Goal: Task Accomplishment & Management: Complete application form

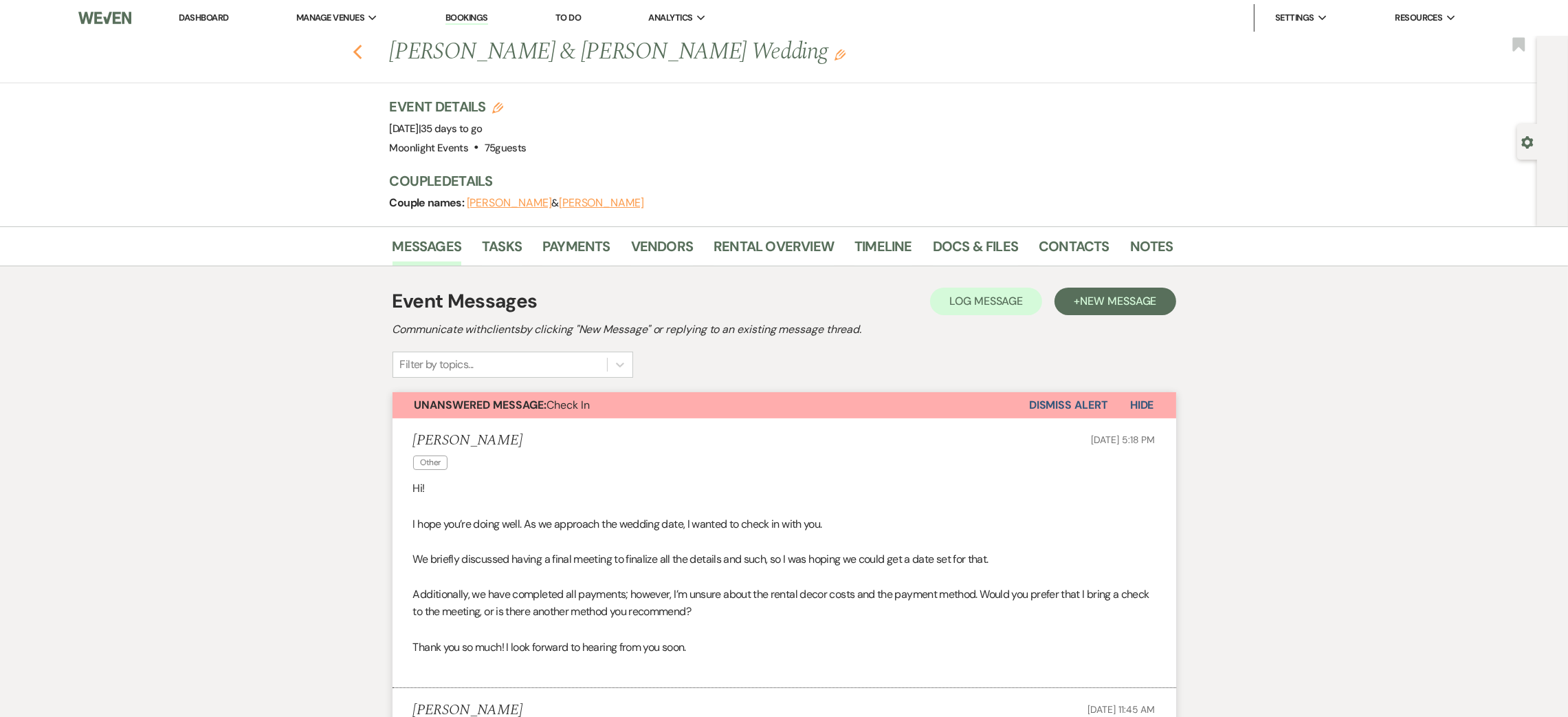
drag, startPoint x: 0, startPoint y: 0, endPoint x: 365, endPoint y: 50, distance: 368.4
click at [362, 50] on use "button" at bounding box center [357, 52] width 9 height 15
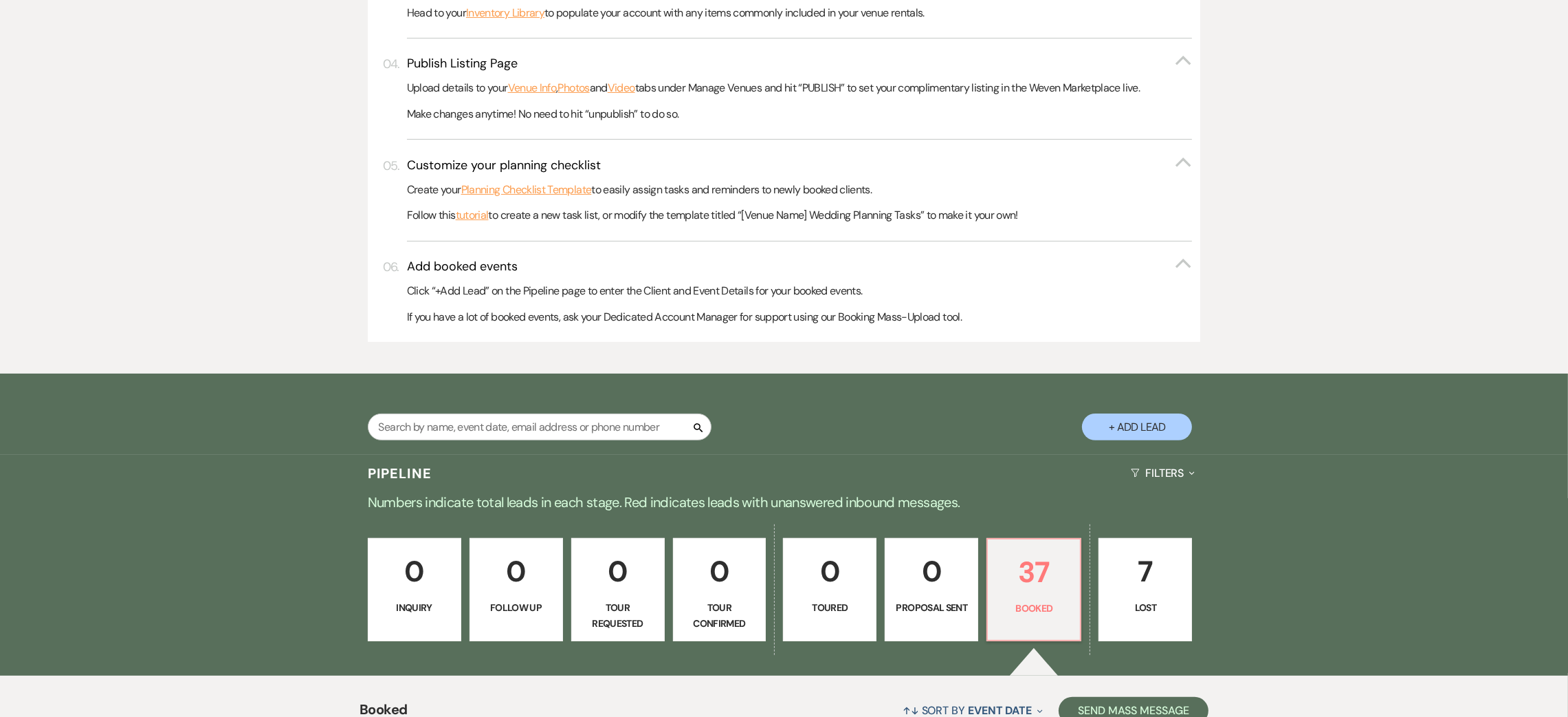
scroll to position [713, 0]
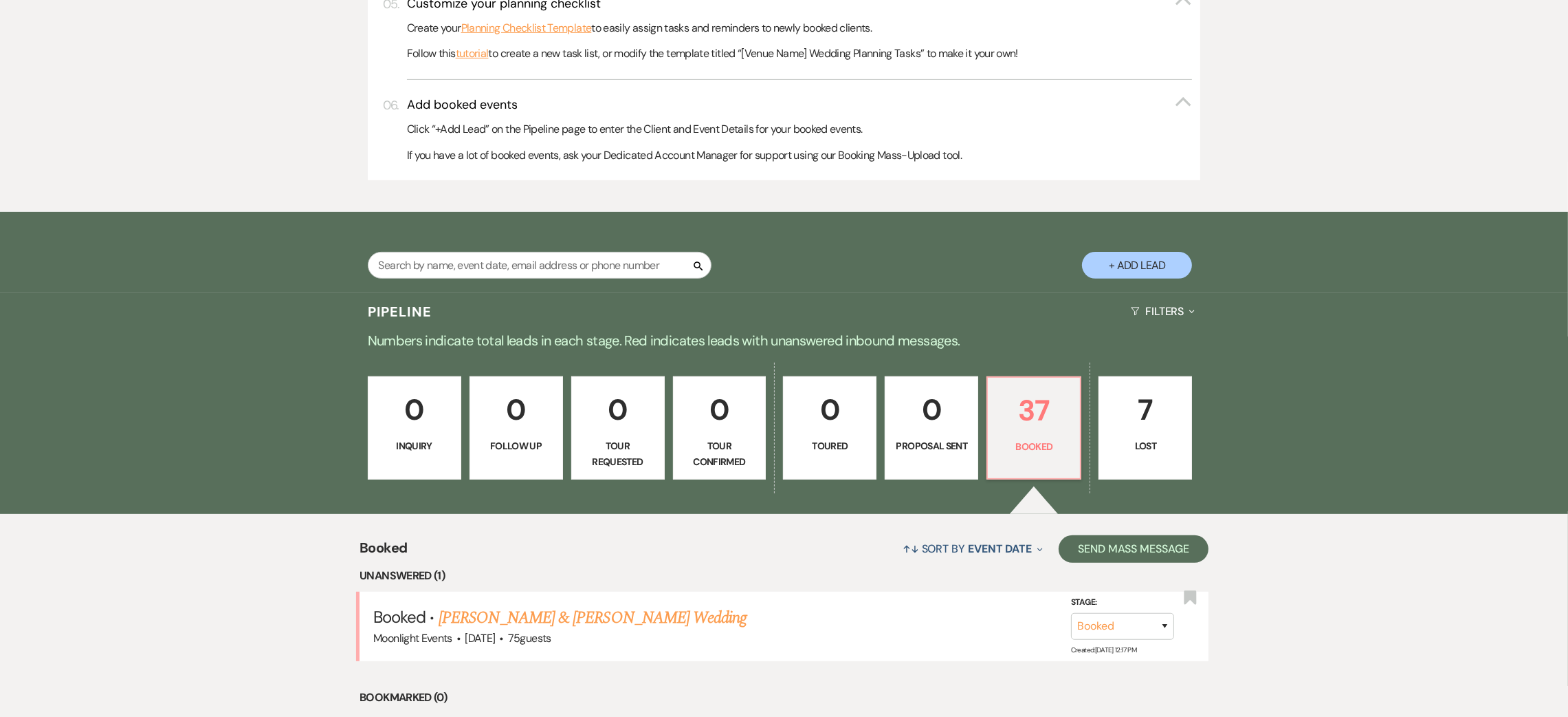
click at [1132, 266] on button "+ Add Lead" at bounding box center [1137, 266] width 110 height 27
select select "810"
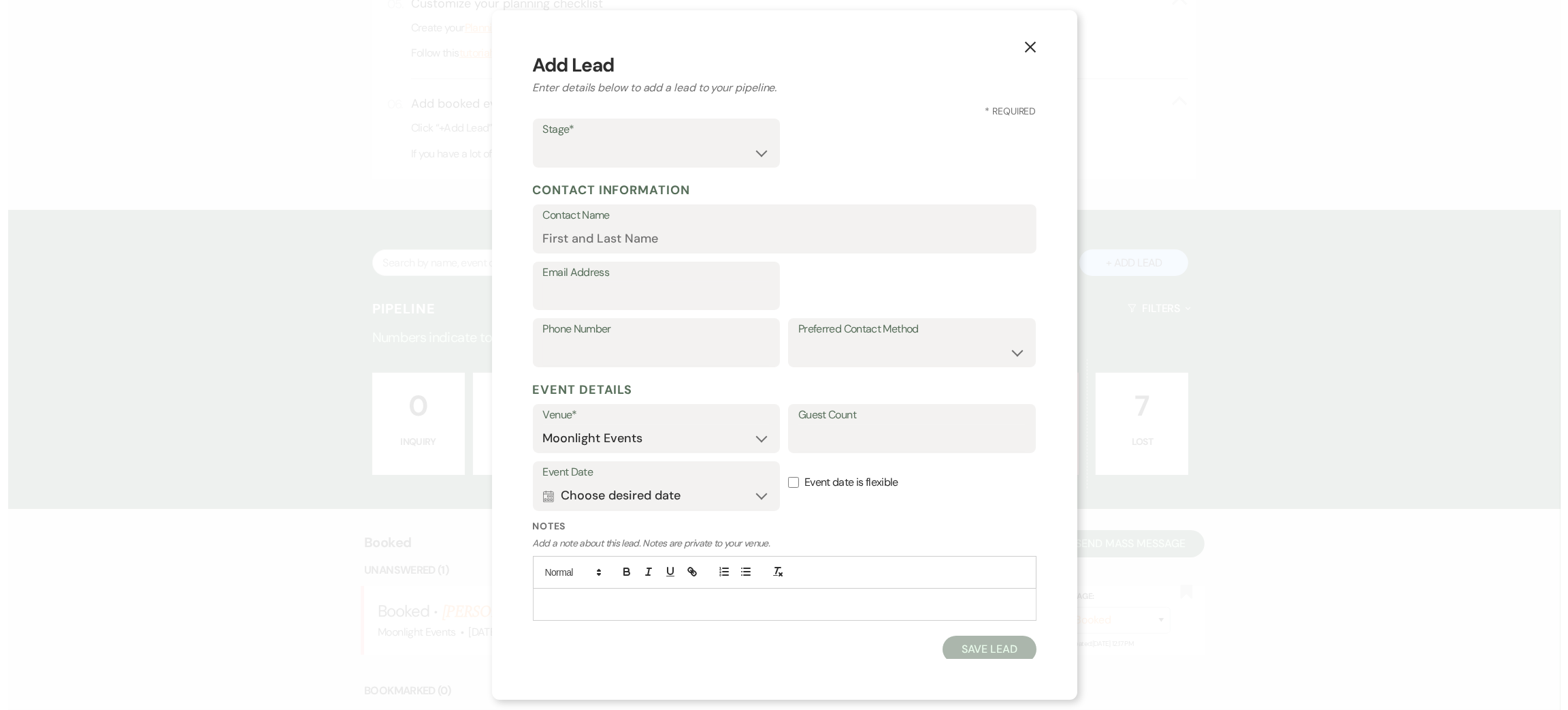
scroll to position [708, 0]
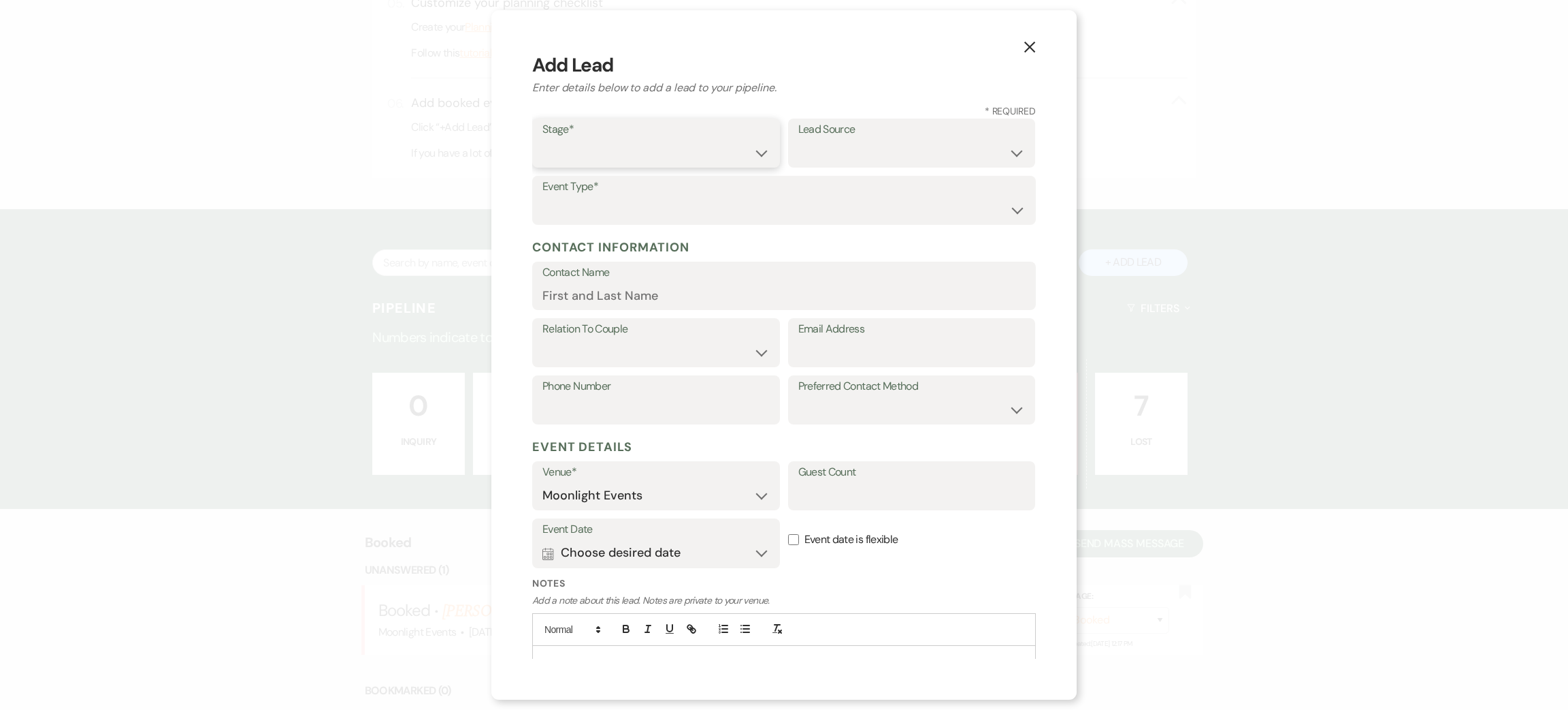
click at [646, 148] on select "Inquiry Follow Up Tour Requested Tour Confirmed Toured Proposal Sent Booked Lost" at bounding box center [656, 153] width 228 height 27
select select "7"
click at [542, 140] on select "Inquiry Follow Up Tour Requested Tour Confirmed Toured Proposal Sent Booked Lost" at bounding box center [656, 153] width 228 height 27
click at [623, 347] on select "Couple Planner Parent of Couple Family Member Friend Other" at bounding box center [656, 353] width 228 height 27
select select "1"
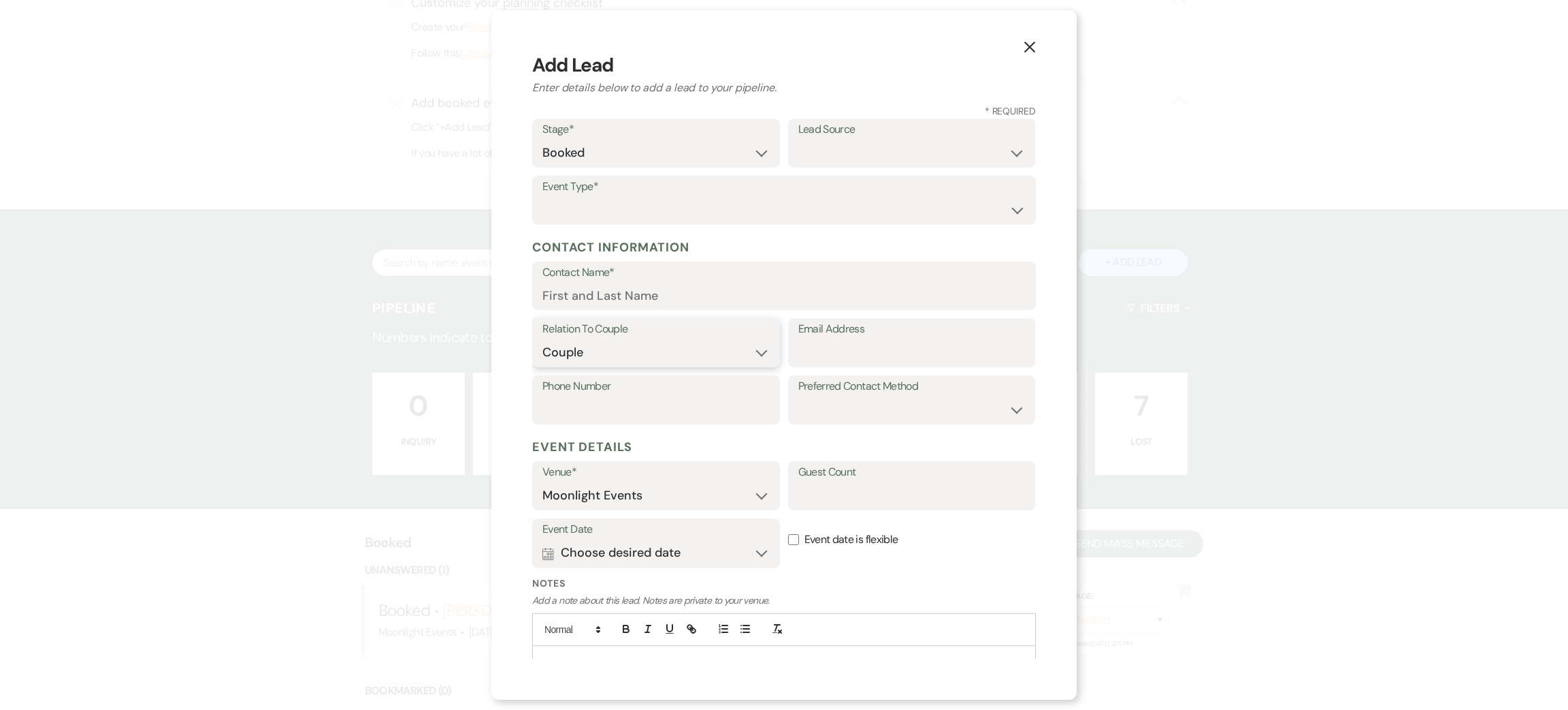
click at [542, 340] on select "Couple Planner Parent of Couple Family Member Friend Other" at bounding box center [656, 353] width 228 height 27
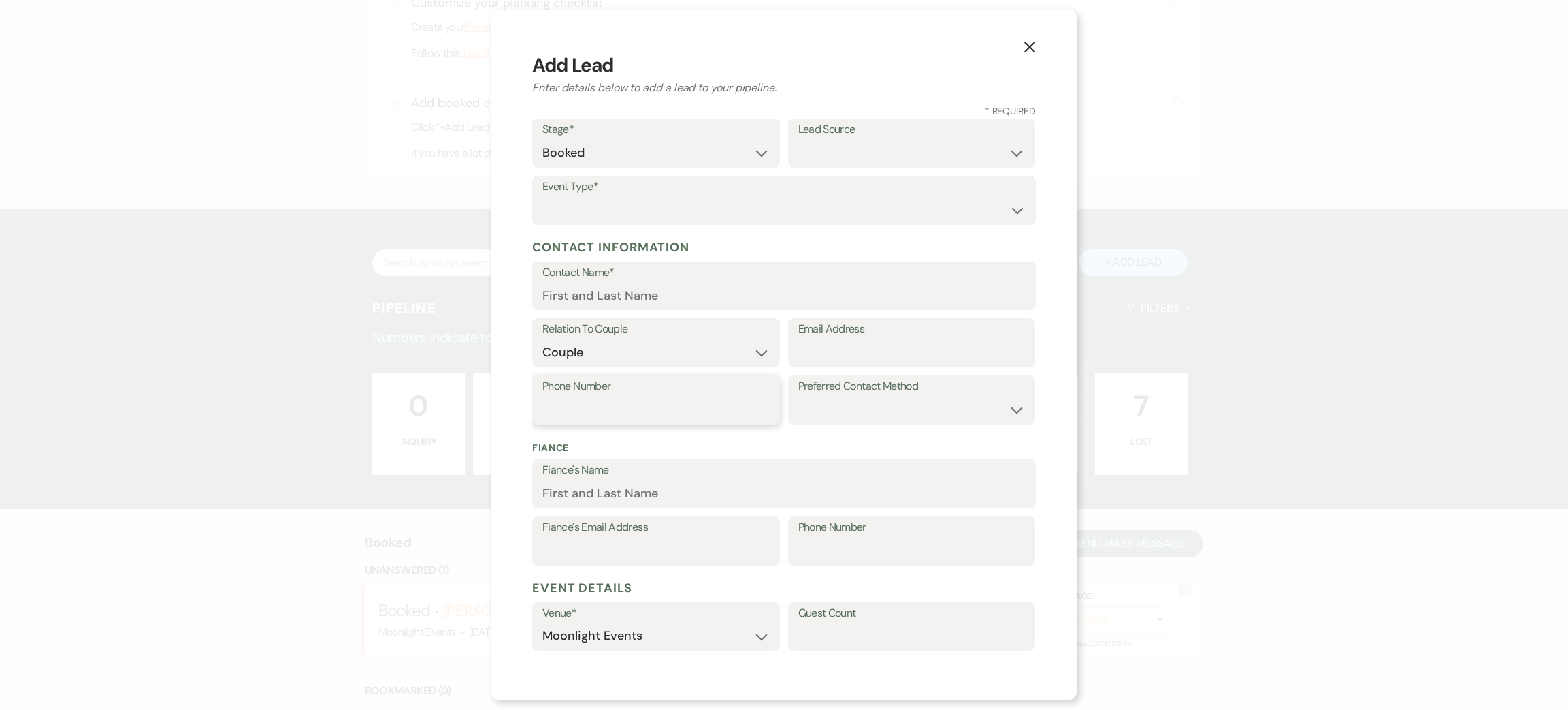
click at [623, 406] on input "Phone Number" at bounding box center [656, 410] width 228 height 27
type input "5416027332"
click at [871, 351] on input "Email Address" at bounding box center [913, 353] width 228 height 27
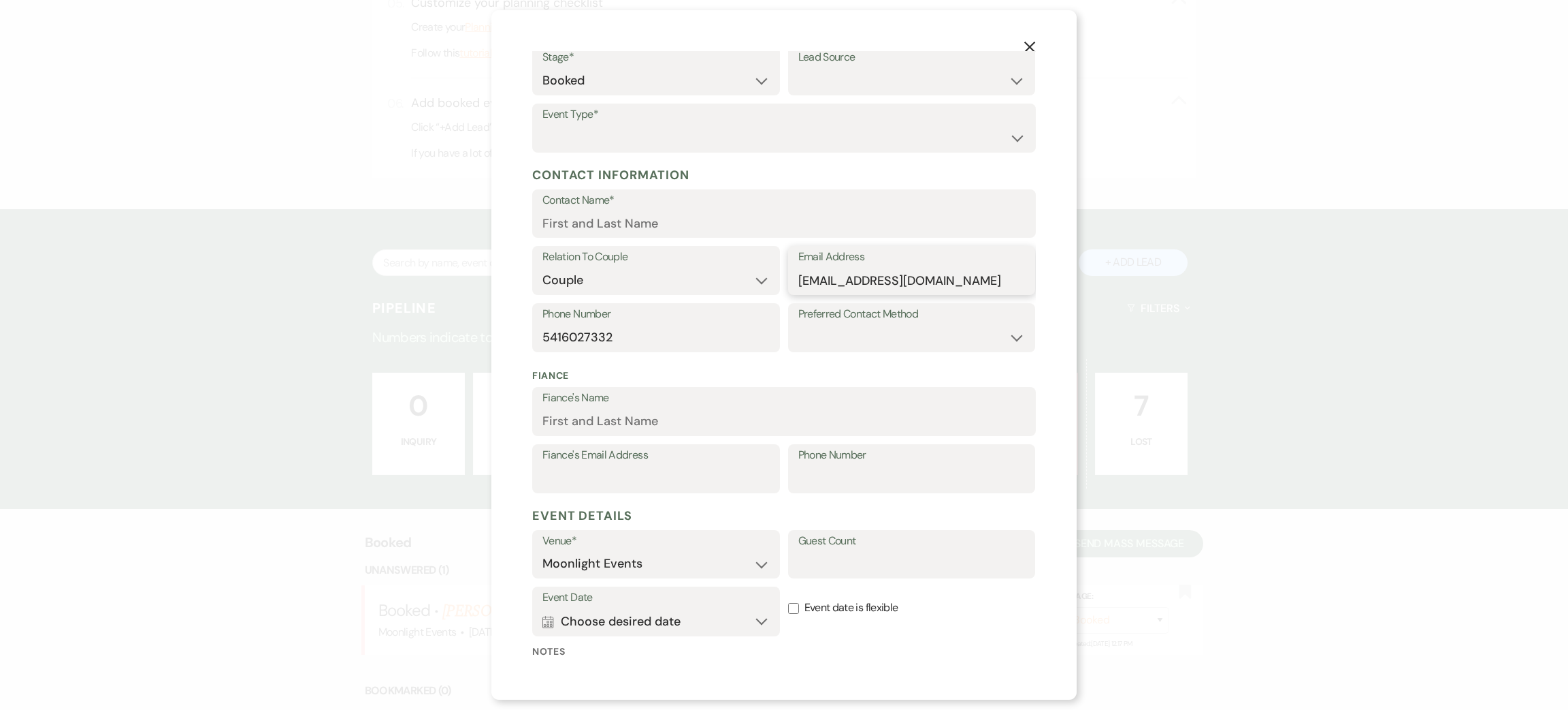
scroll to position [102, 0]
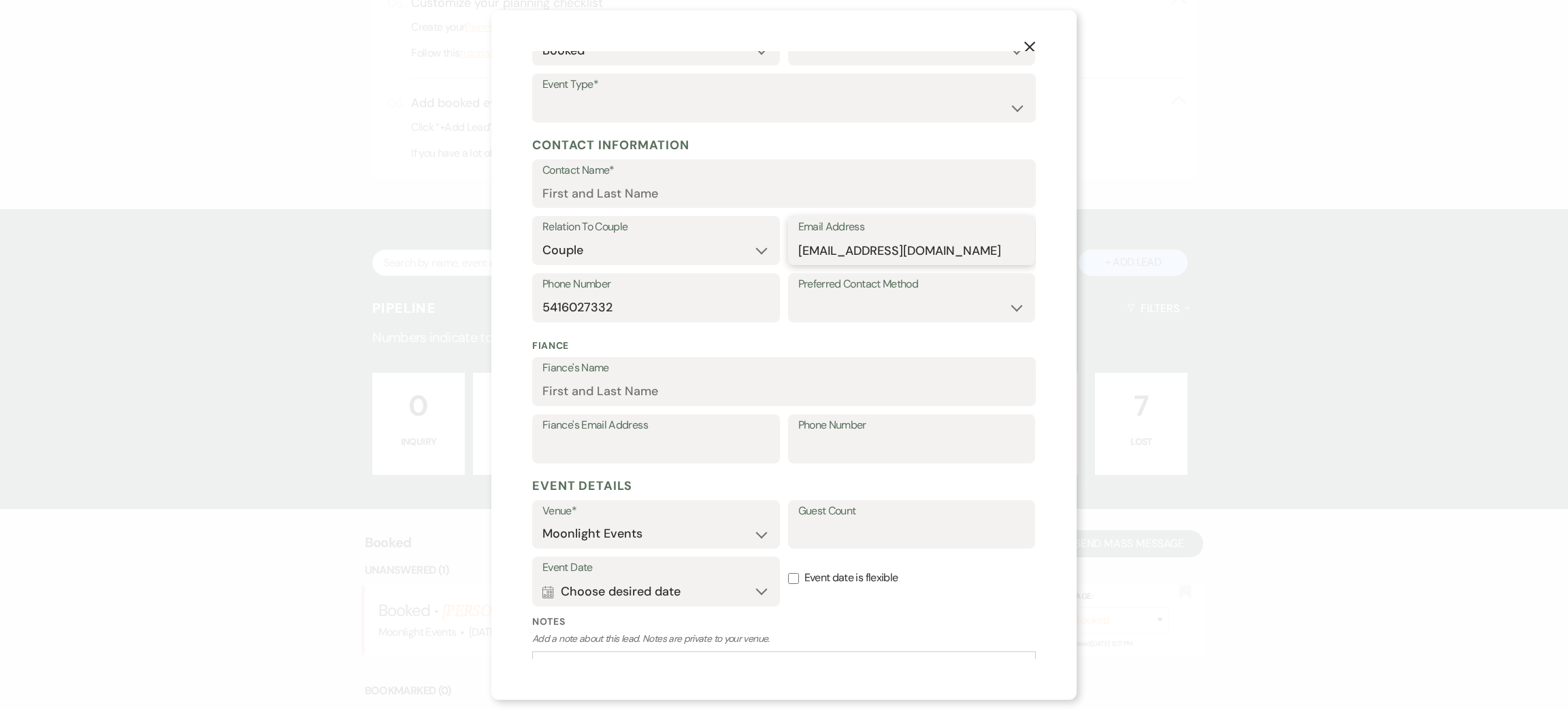
type input "[EMAIL_ADDRESS][DOMAIN_NAME]"
click at [881, 302] on select "Email Phone Text" at bounding box center [913, 308] width 228 height 27
select select "text"
click at [799, 295] on select "Email Phone Text" at bounding box center [913, 308] width 228 height 27
click at [662, 399] on input "Fiance's Name" at bounding box center [784, 392] width 483 height 27
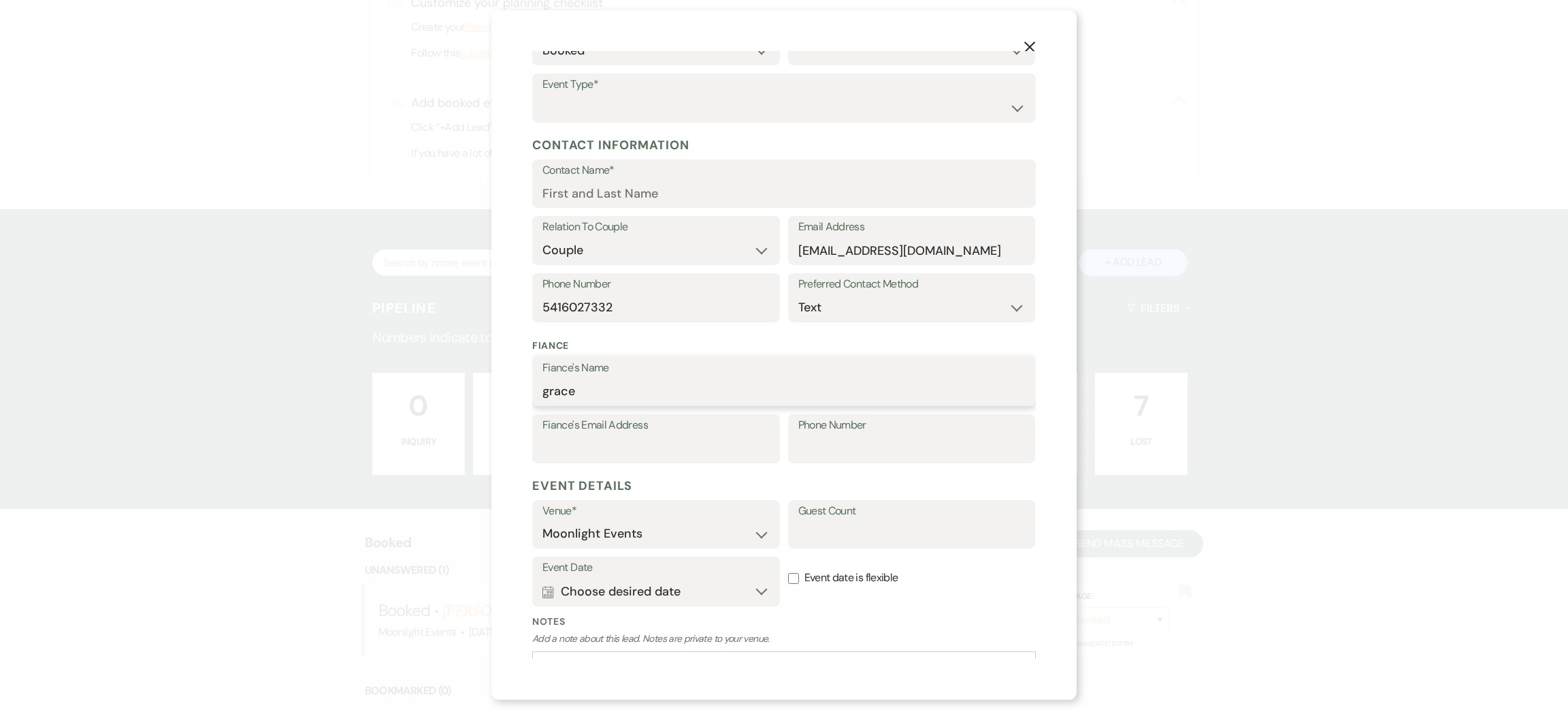
scroll to position [201, 0]
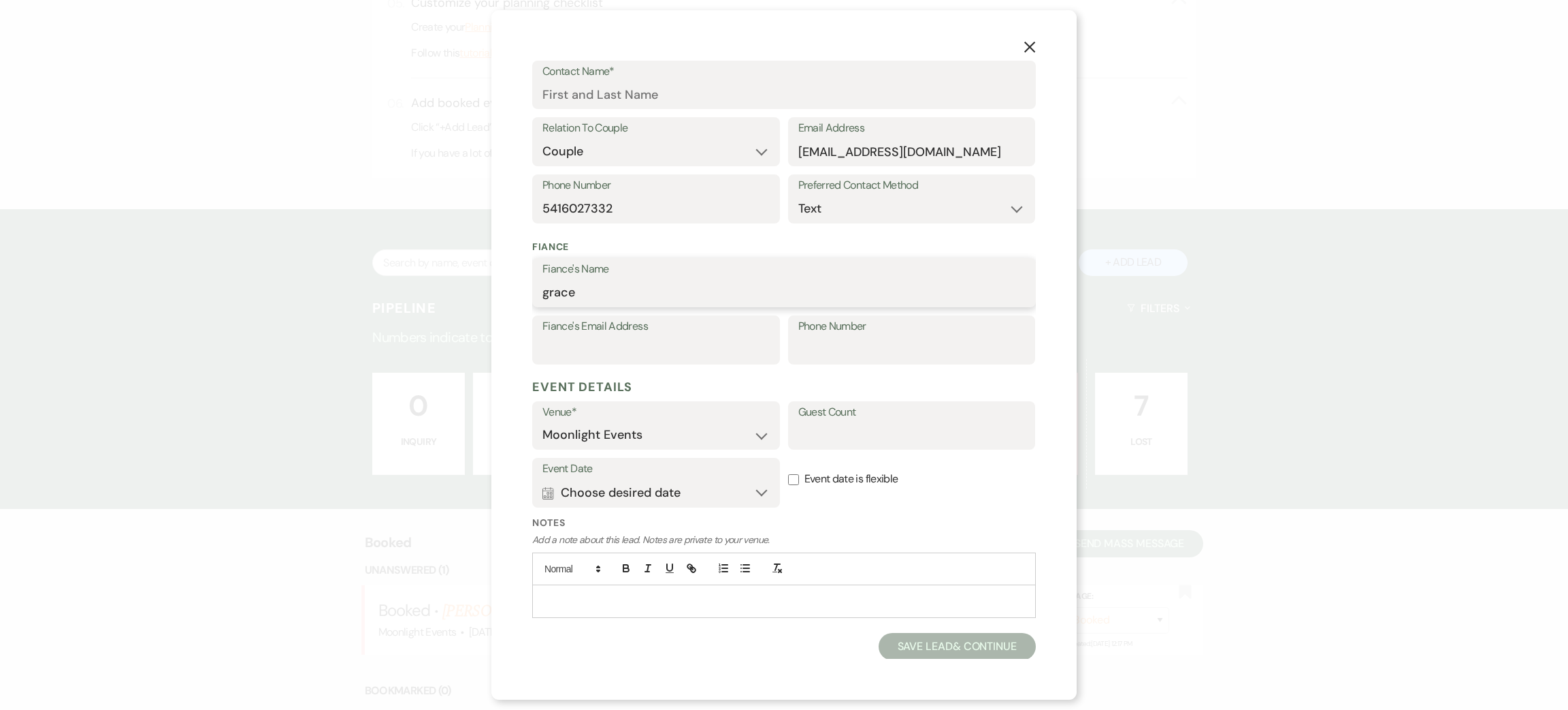
type input "grace"
click at [875, 338] on input "Phone Number" at bounding box center [913, 350] width 228 height 27
click at [712, 331] on label "Fiance's Email Address" at bounding box center [656, 327] width 228 height 20
click at [712, 337] on input "Fiance's Email Address" at bounding box center [656, 350] width 228 height 27
click at [837, 343] on input "Phone Number" at bounding box center [913, 350] width 228 height 27
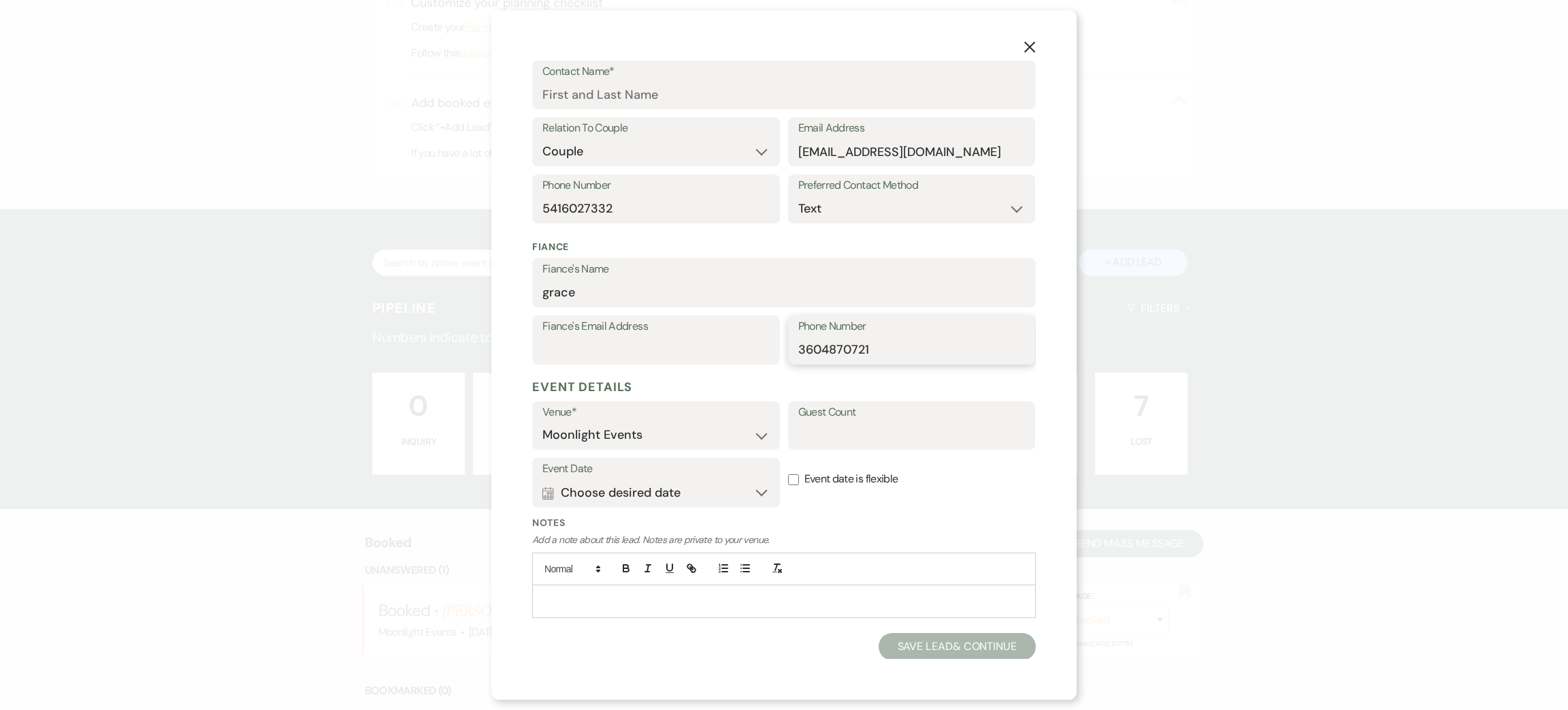
type input "3604870721"
click at [669, 501] on button "Calendar Choose desired date Expand" at bounding box center [656, 492] width 228 height 27
click at [598, 572] on th "[DATE]" at bounding box center [672, 565] width 213 height 29
click at [591, 574] on div "Previous" at bounding box center [584, 569] width 22 height 22
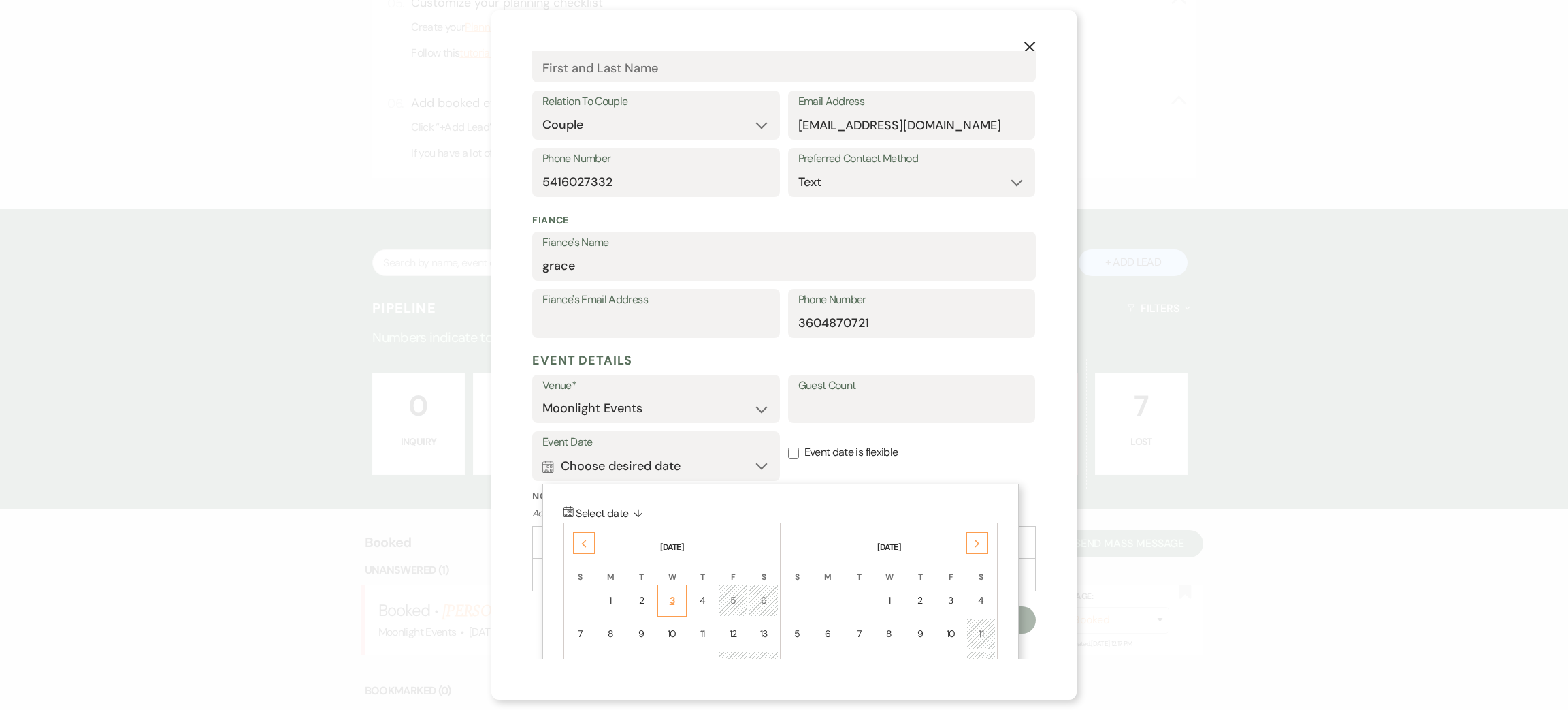
scroll to position [303, 0]
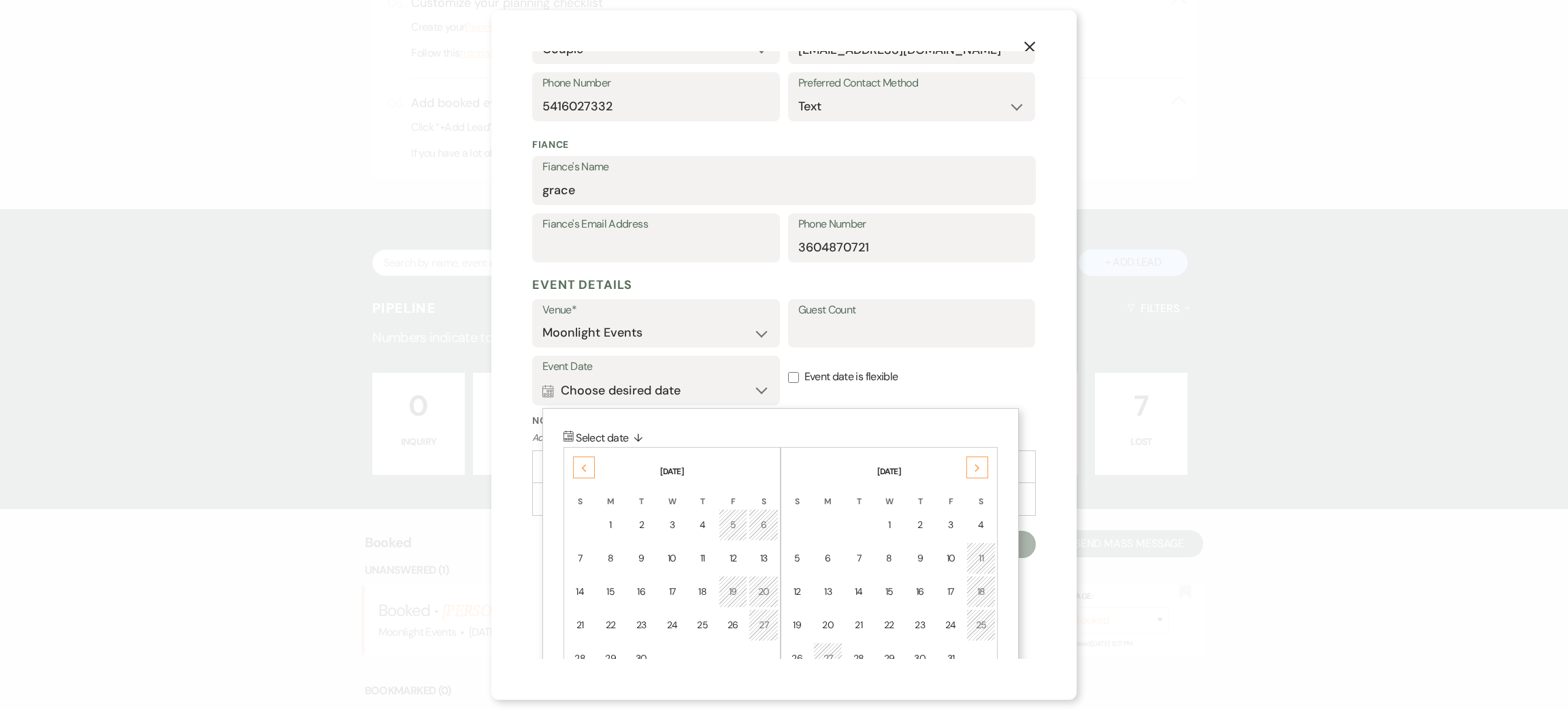
click at [580, 467] on div "Previous" at bounding box center [584, 467] width 22 height 22
click at [766, 593] on div "16" at bounding box center [763, 591] width 12 height 14
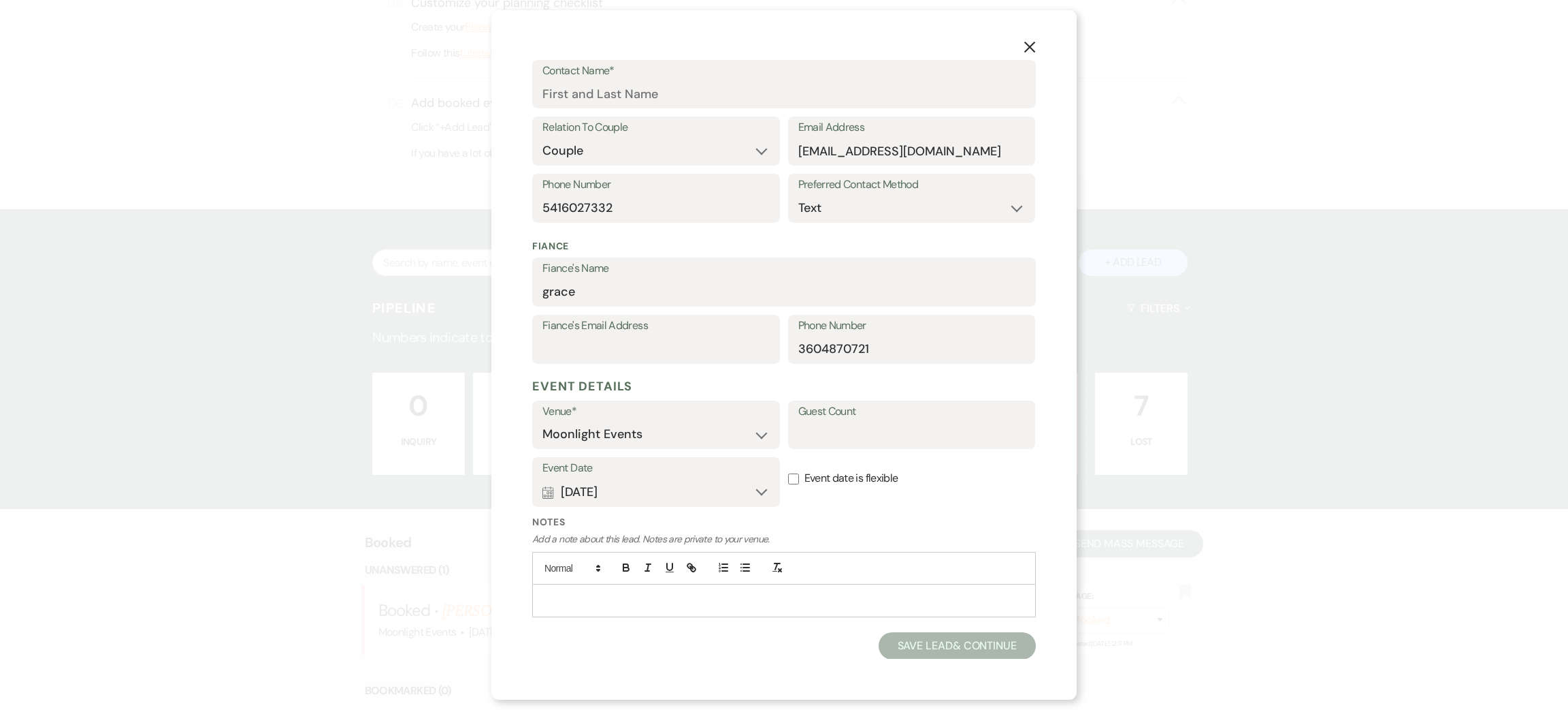
scroll to position [201, 0]
click at [879, 639] on button "Save Lead & Continue" at bounding box center [958, 646] width 157 height 27
click at [705, 496] on button "Calendar [DATE] Expand" at bounding box center [656, 493] width 228 height 27
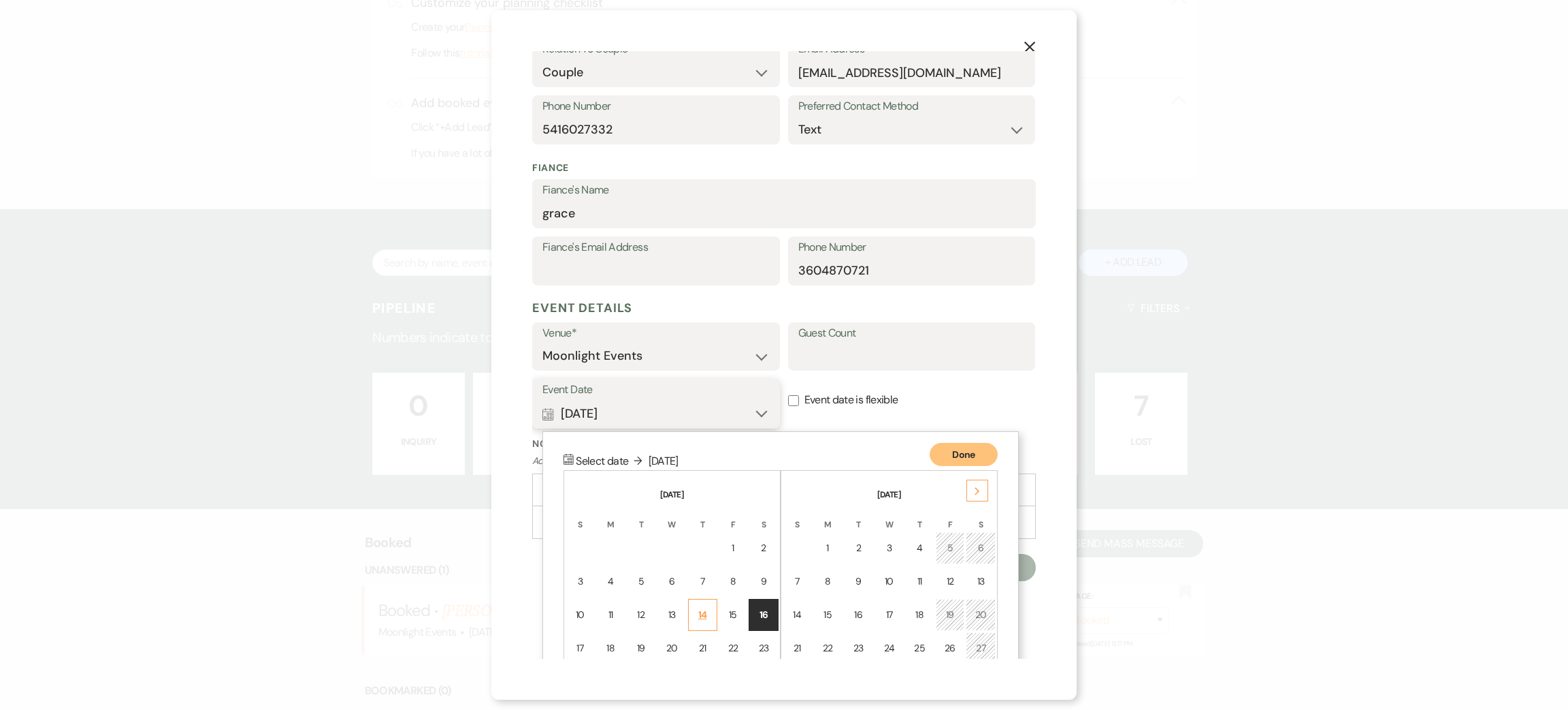
scroll to position [373, 0]
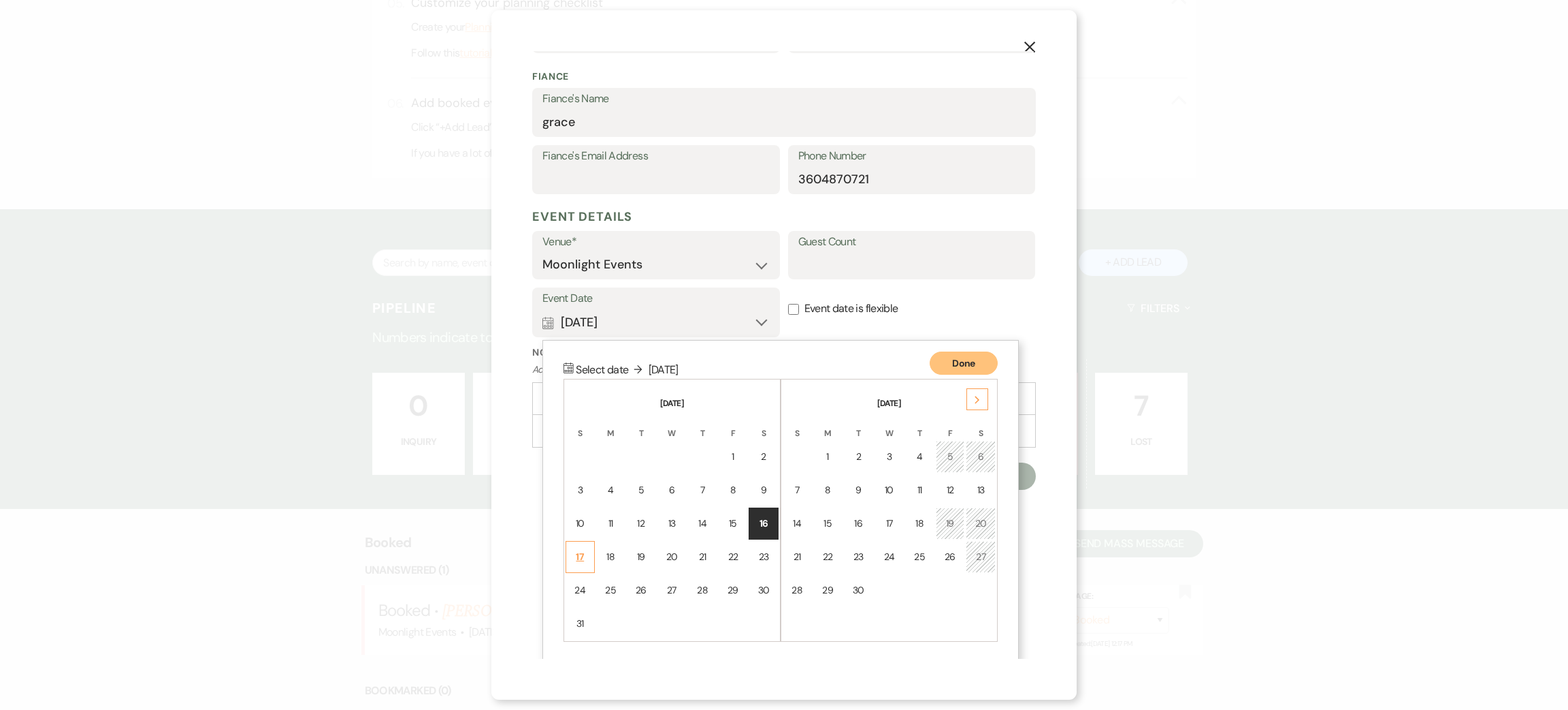
click at [580, 555] on div "17" at bounding box center [580, 557] width 11 height 14
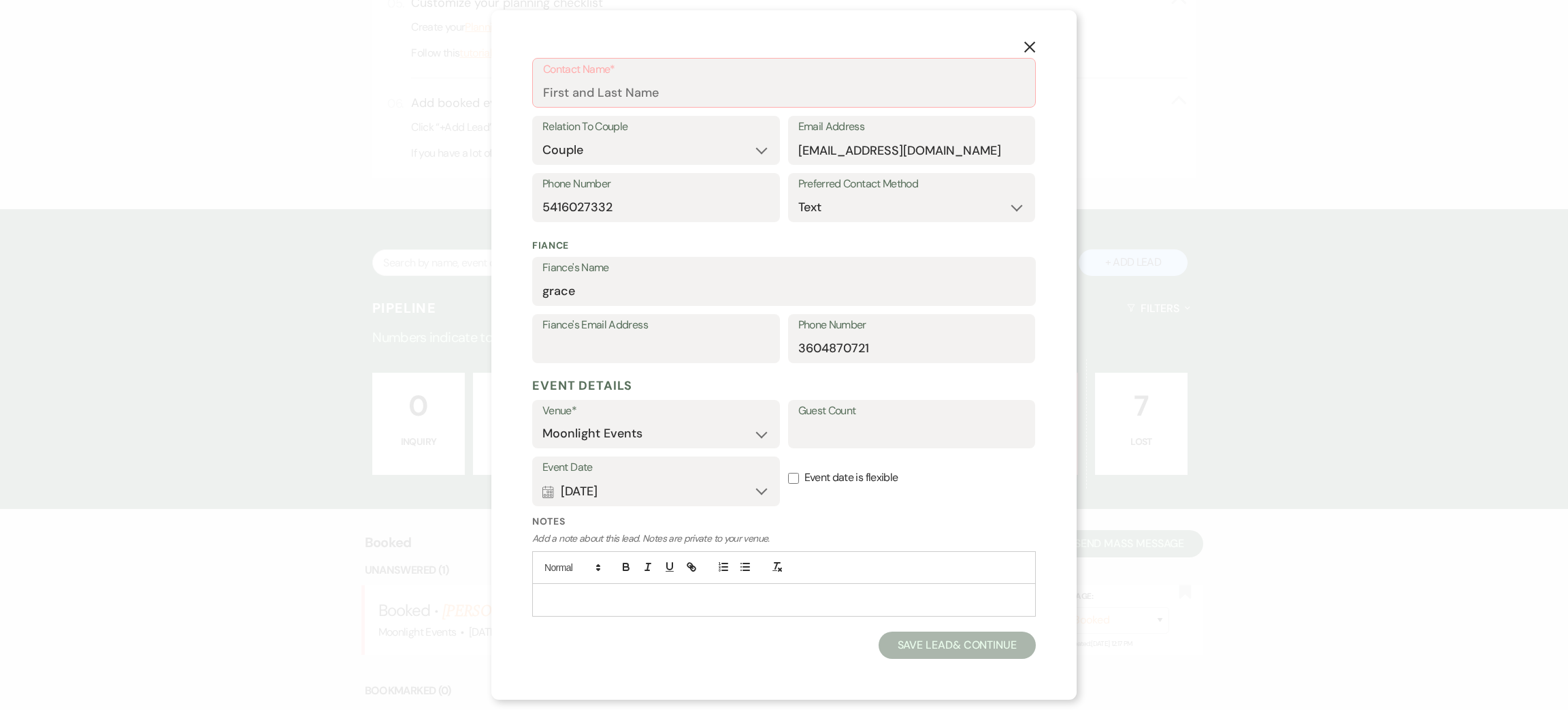
scroll to position [203, 0]
click at [893, 647] on button "Save Lead & Continue" at bounding box center [958, 645] width 157 height 27
click at [842, 429] on input "Guest Count" at bounding box center [913, 434] width 228 height 27
type input "75"
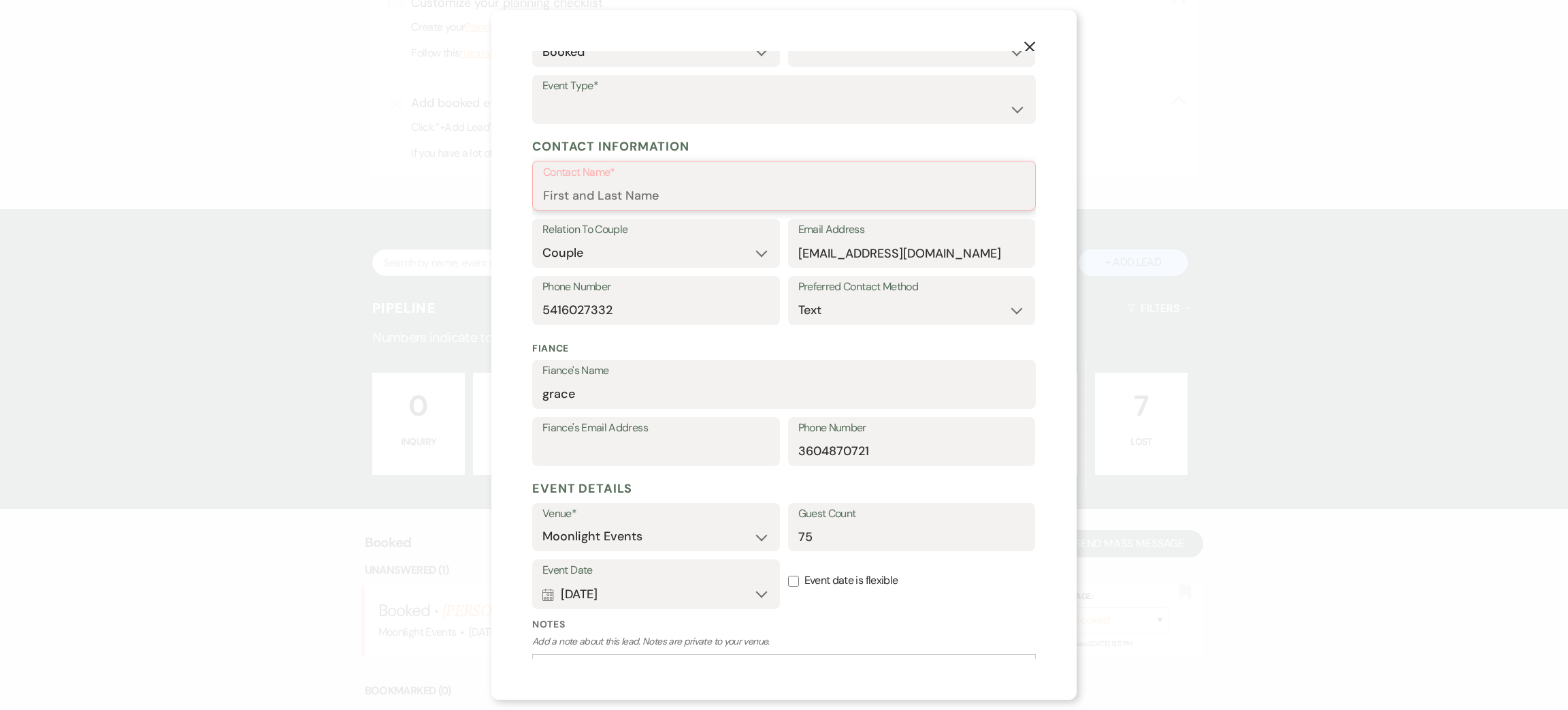
click at [638, 200] on input "Contact Name*" at bounding box center [784, 195] width 482 height 27
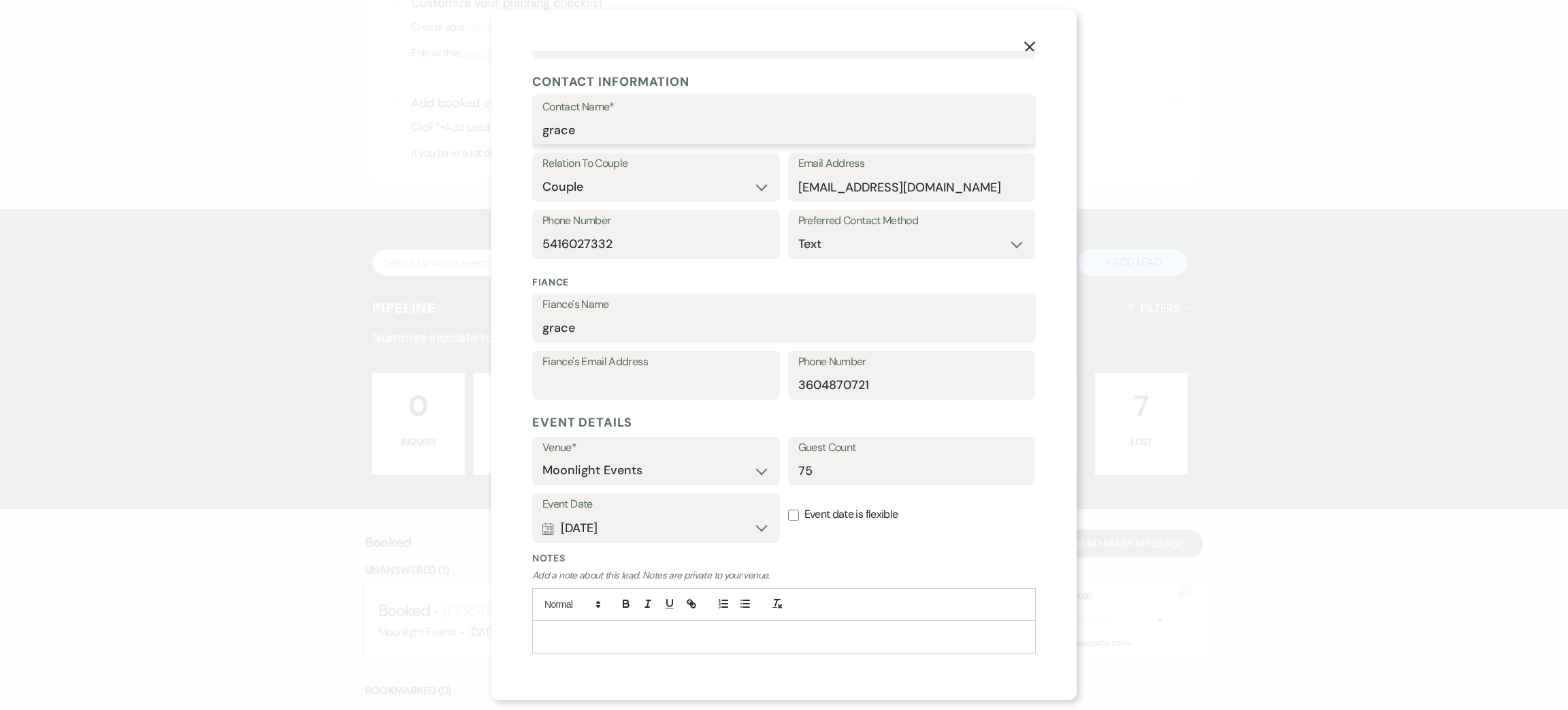
scroll to position [201, 0]
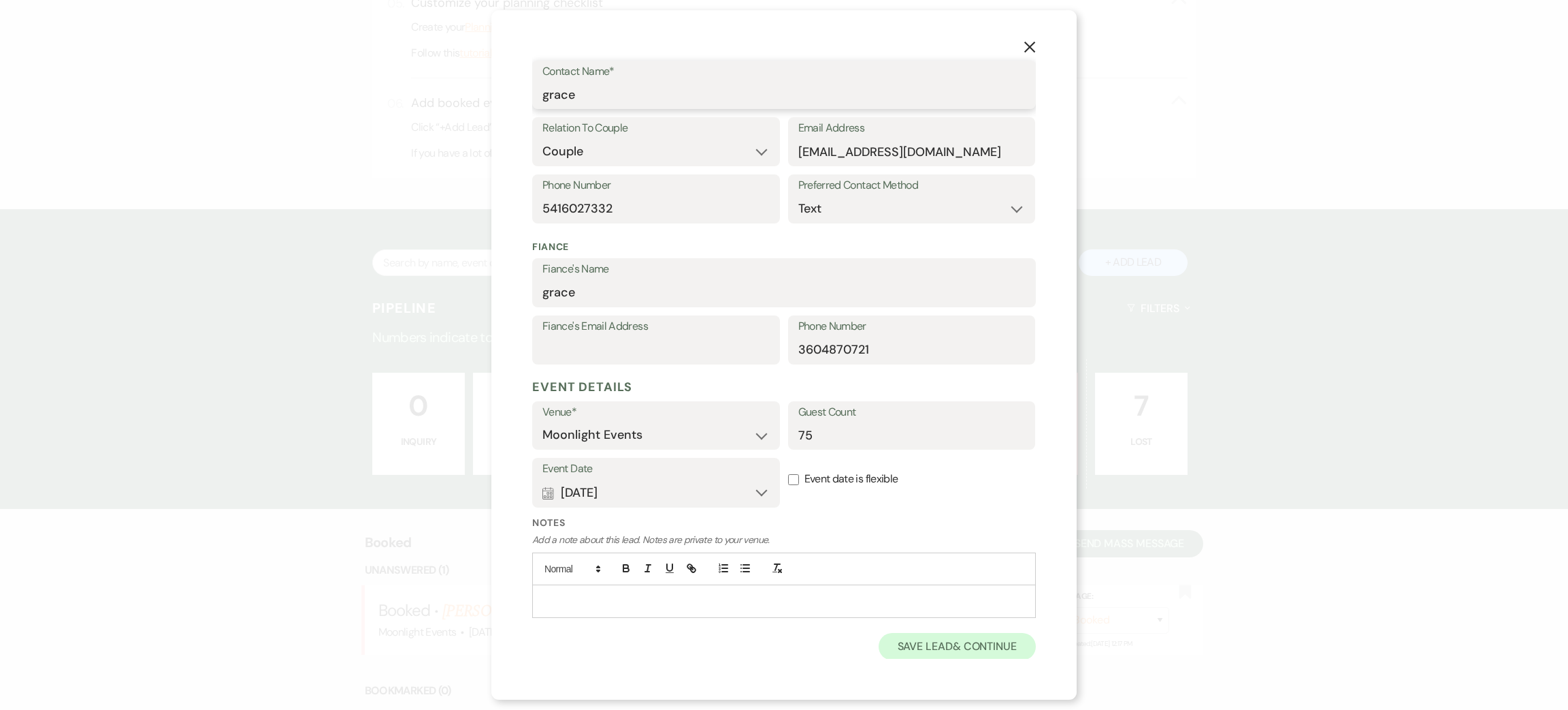
type input "grace"
click at [926, 646] on button "Save Lead & Continue" at bounding box center [958, 646] width 157 height 27
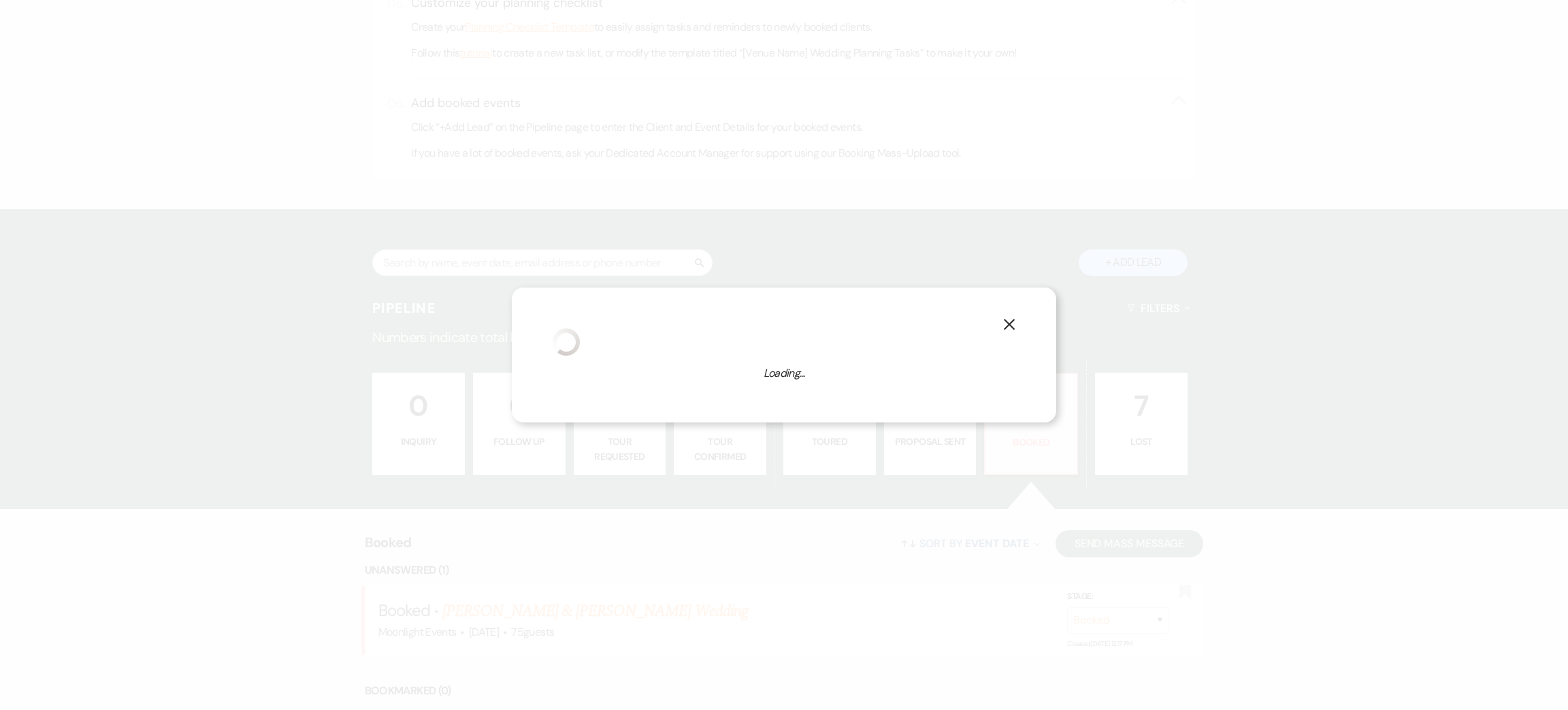
select select "1"
select select "810"
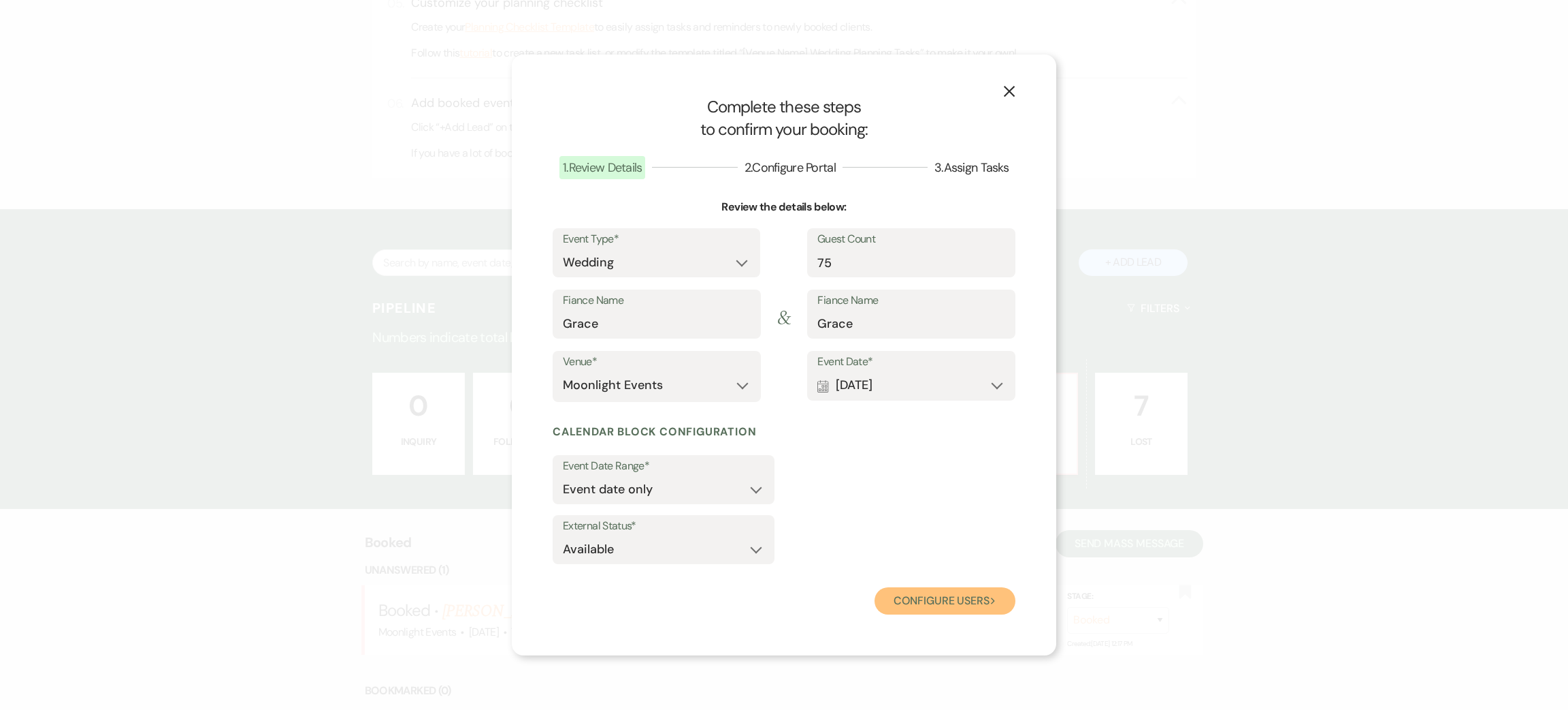
click at [943, 590] on button "Configure users Next" at bounding box center [945, 600] width 141 height 27
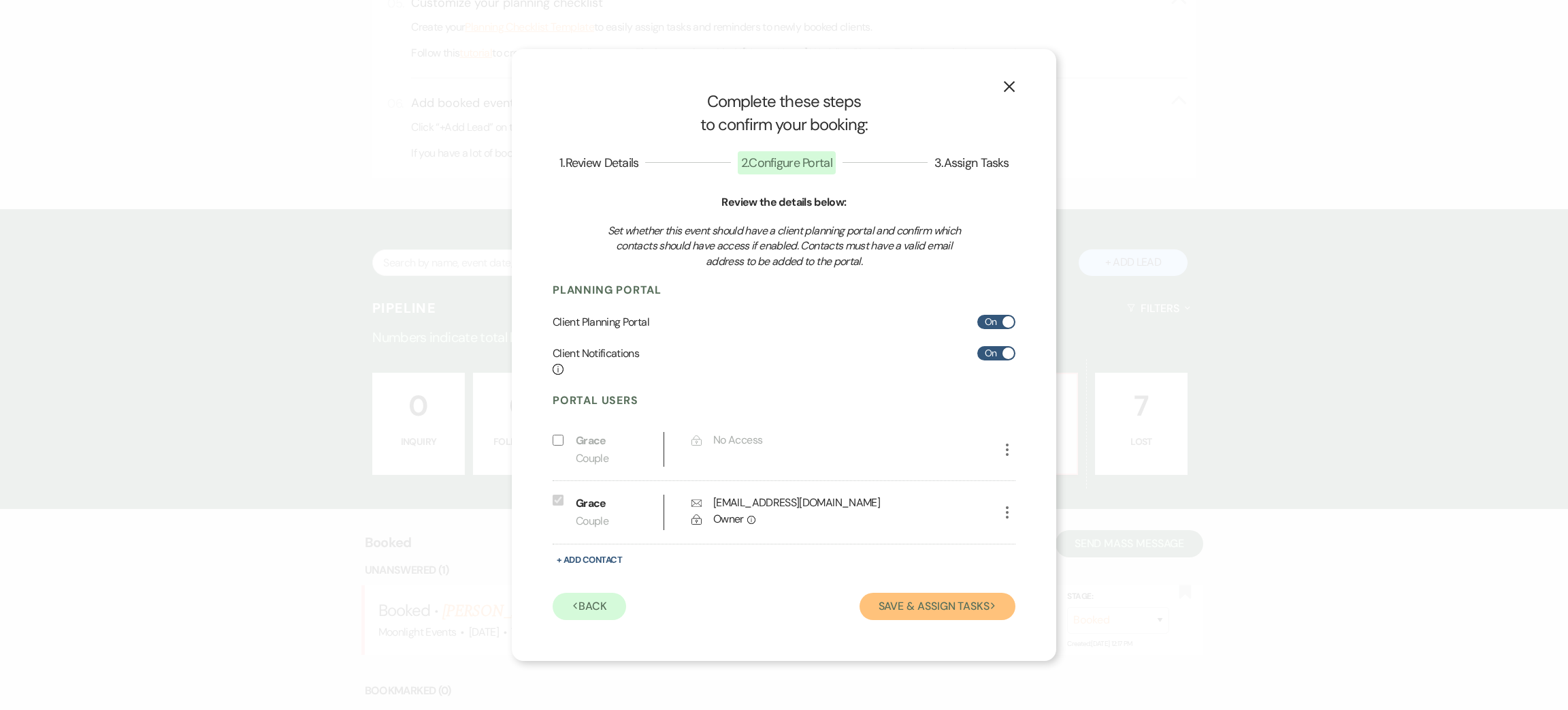
click at [920, 605] on button "Save & Assign Tasks Next" at bounding box center [938, 606] width 156 height 27
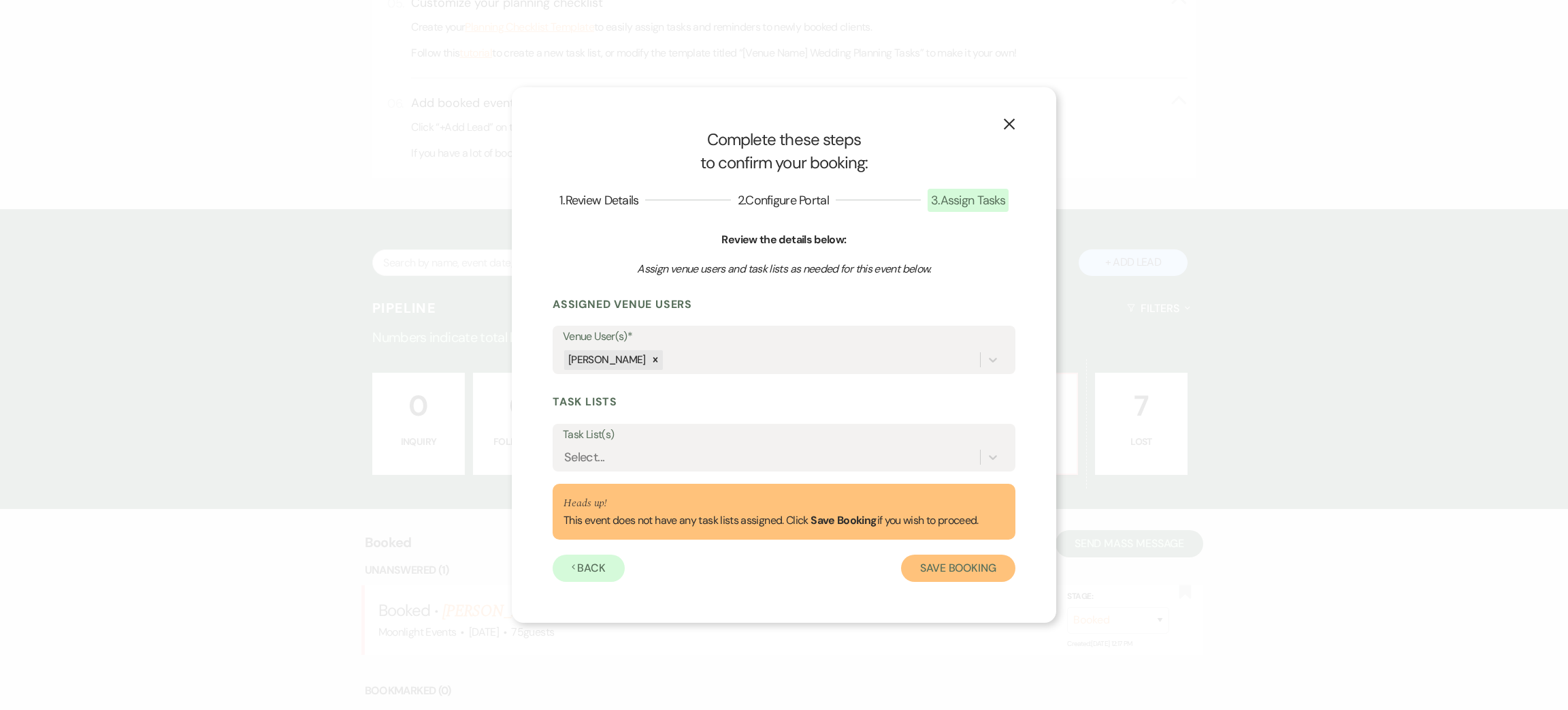
click at [958, 564] on button "Save Booking" at bounding box center [958, 568] width 115 height 27
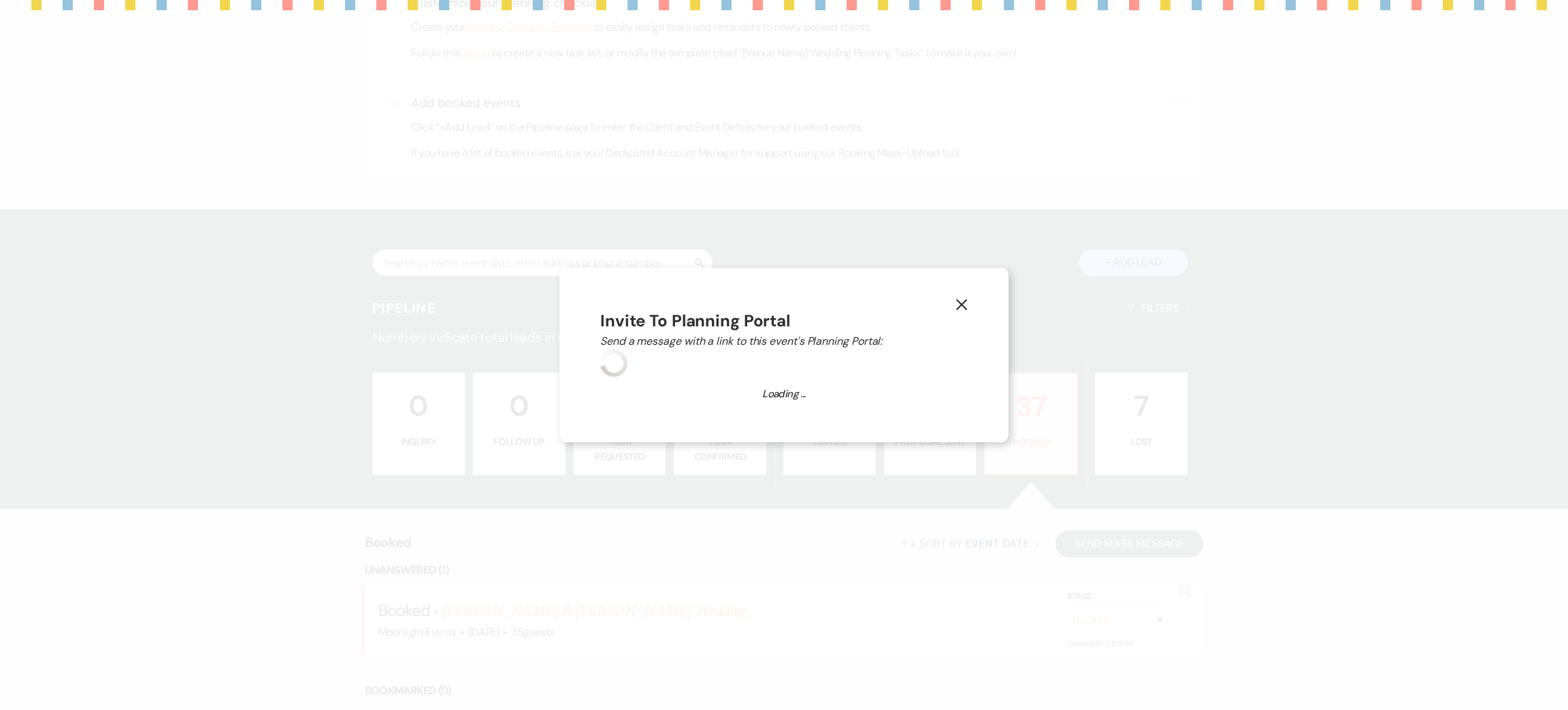
select select "14"
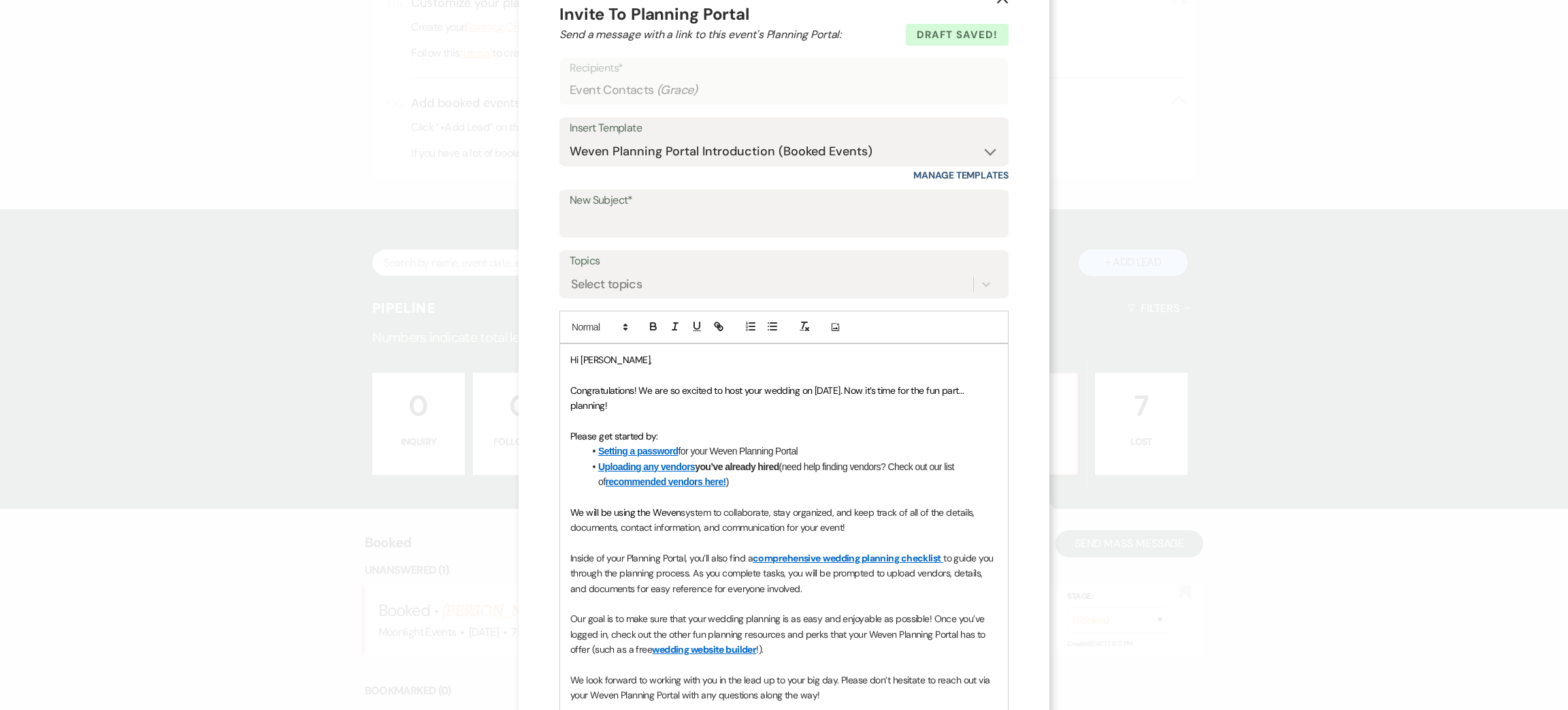
scroll to position [0, 0]
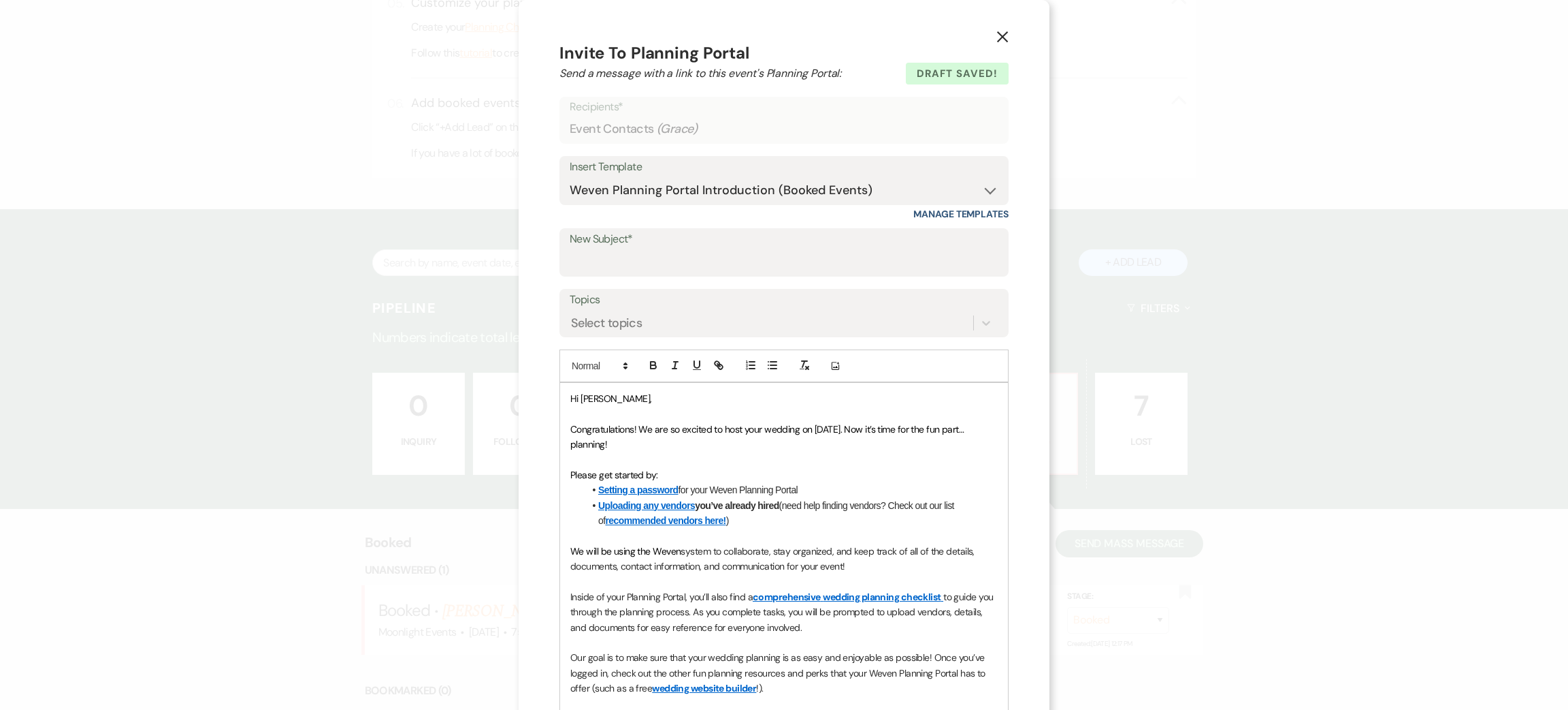
click at [998, 37] on use "button" at bounding box center [1003, 37] width 11 height 11
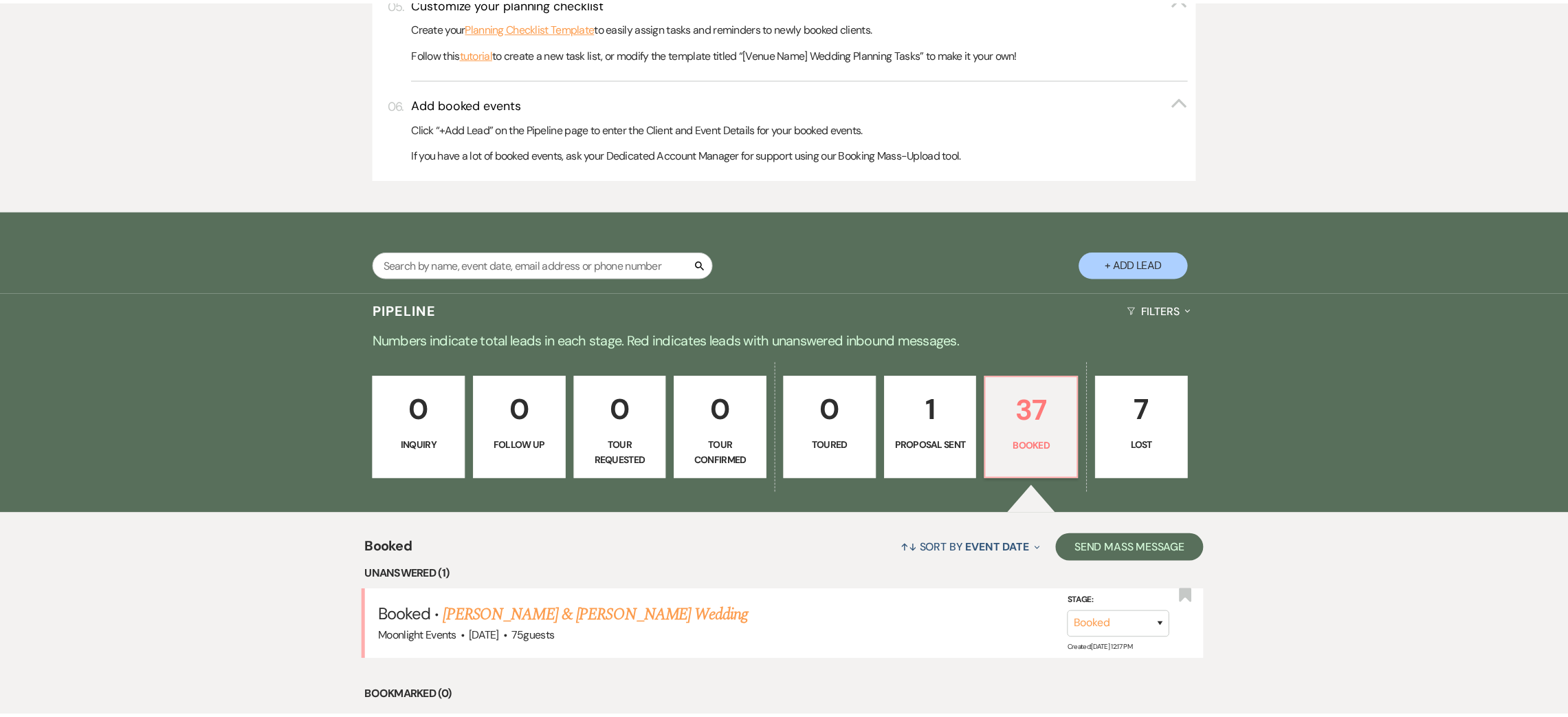
scroll to position [713, 0]
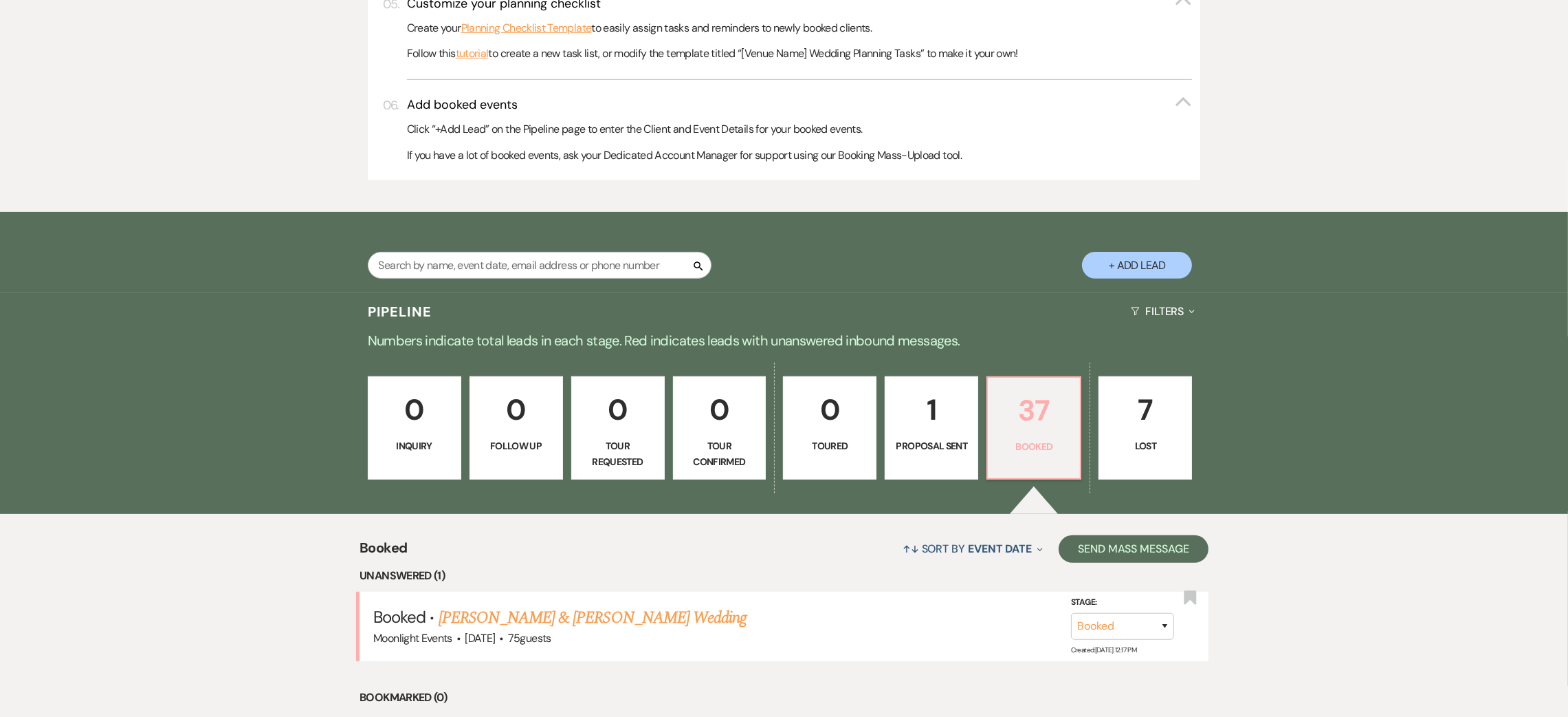
click at [1028, 414] on p "37" at bounding box center [1034, 410] width 76 height 46
click at [1079, 444] on link "37 Booked" at bounding box center [1034, 427] width 95 height 103
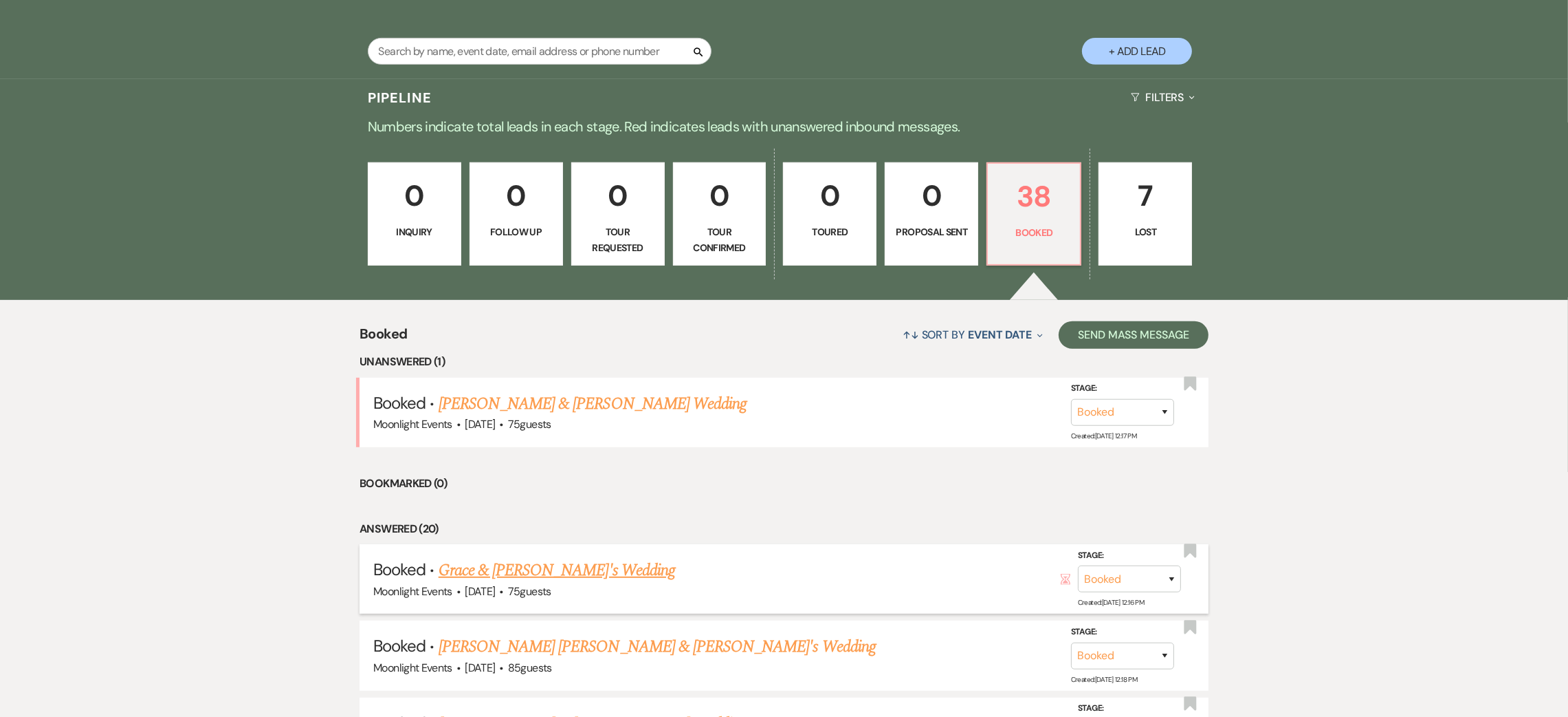
click at [566, 569] on link "Grace & [PERSON_NAME]'s Wedding" at bounding box center [556, 570] width 236 height 25
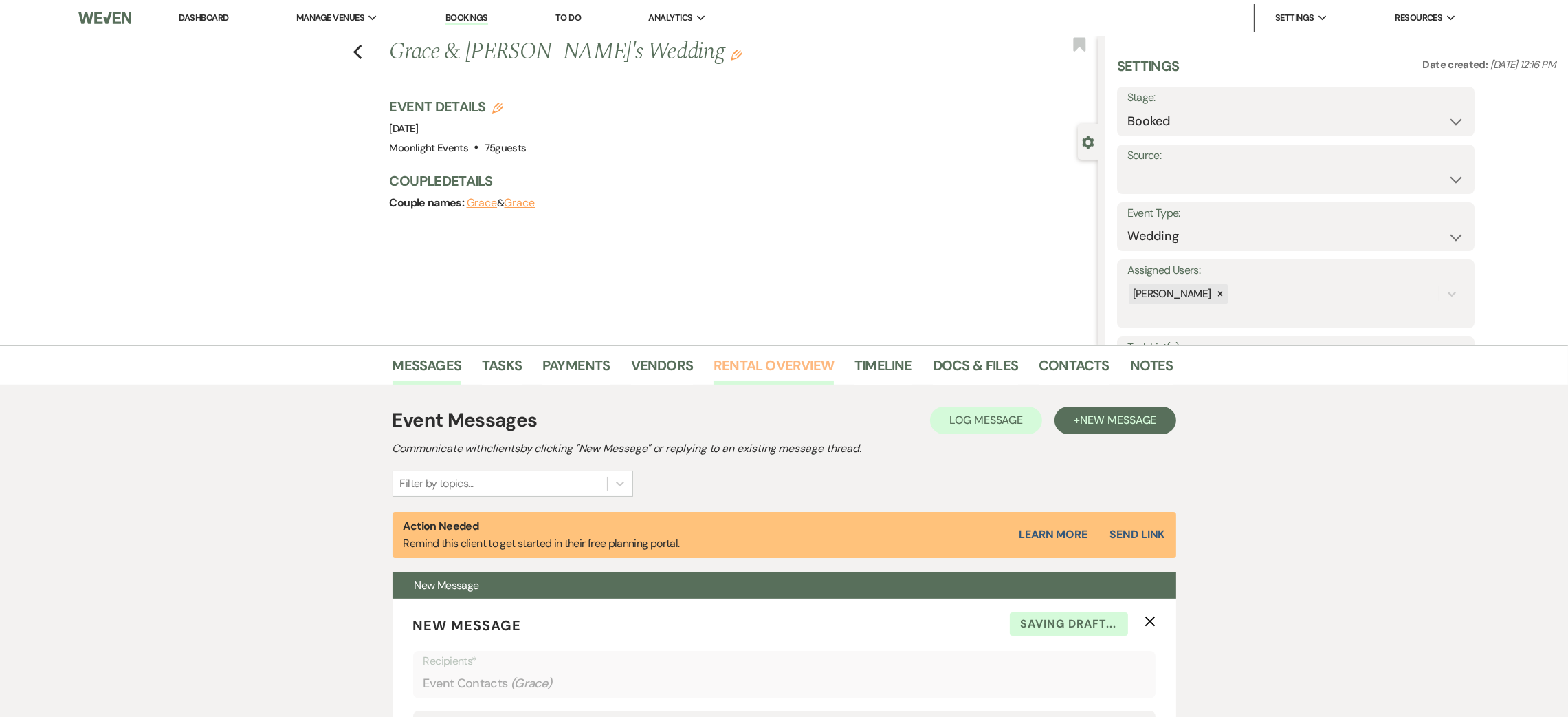
click at [758, 373] on link "Rental Overview" at bounding box center [774, 369] width 121 height 31
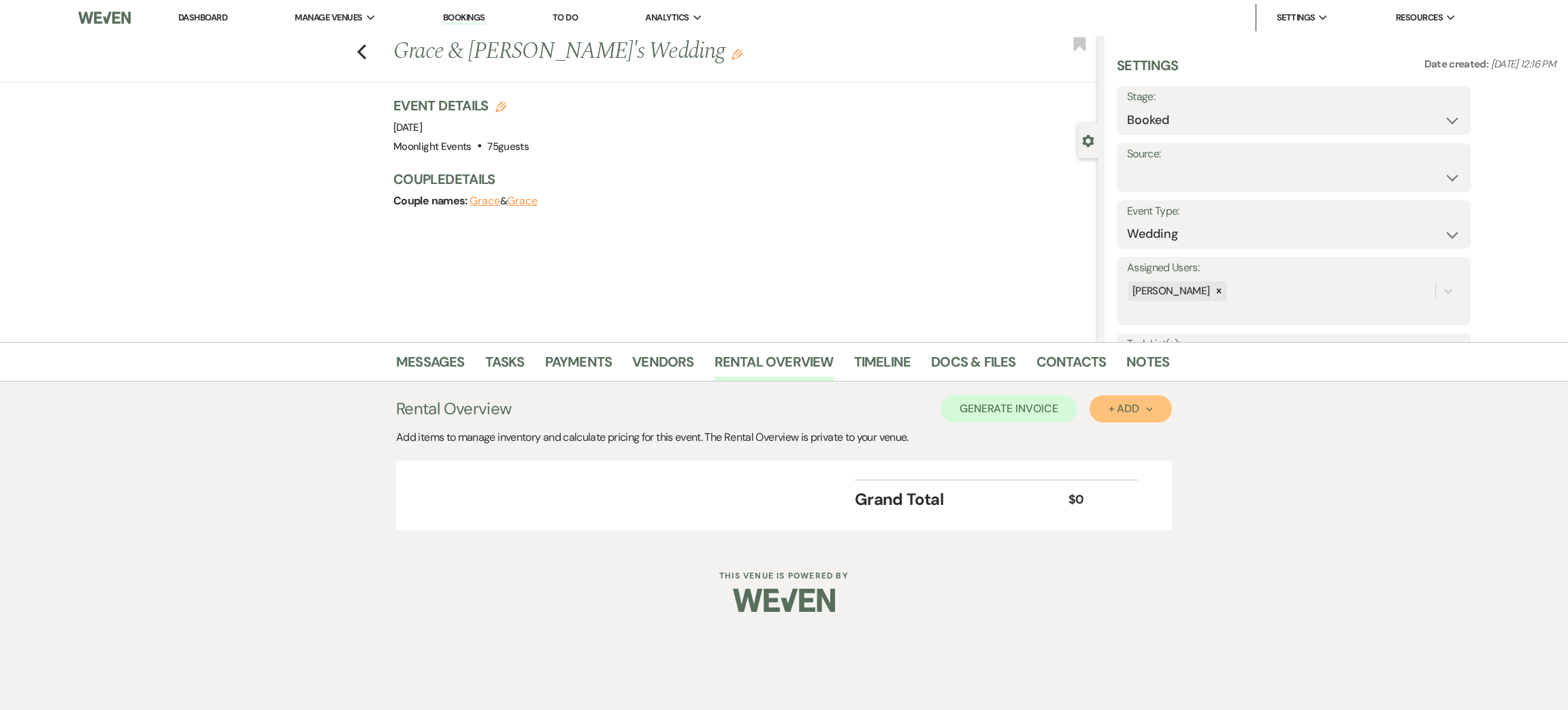
click at [1109, 412] on div "+ Add Next" at bounding box center [1130, 409] width 44 height 11
click at [1116, 448] on button "Item" at bounding box center [1124, 439] width 69 height 21
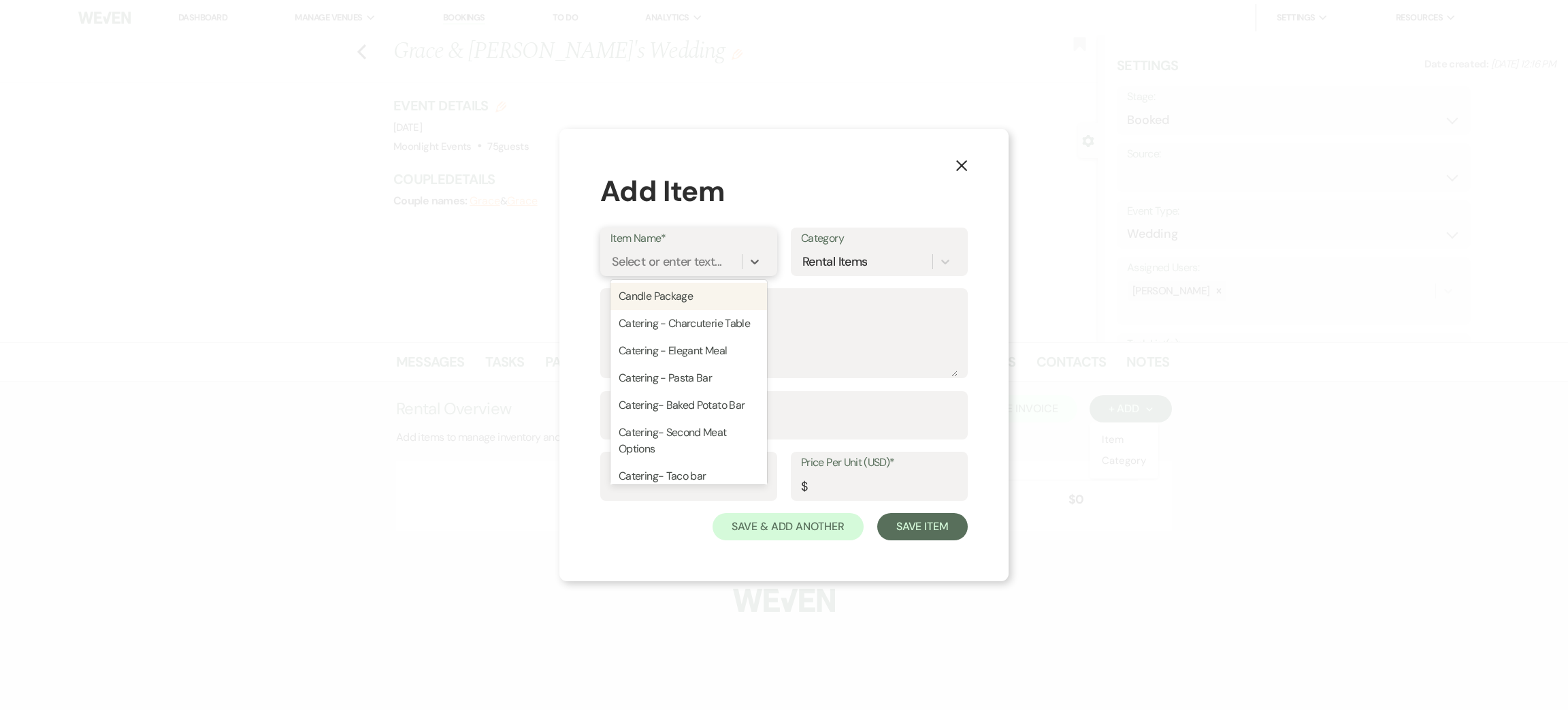
click at [695, 264] on div "Select or enter text..." at bounding box center [667, 262] width 110 height 18
type input "chargers"
click at [696, 281] on div "+ Add "chargers"" at bounding box center [688, 296] width 157 height 33
click at [700, 290] on div "+ Add "chargers"" at bounding box center [688, 296] width 157 height 27
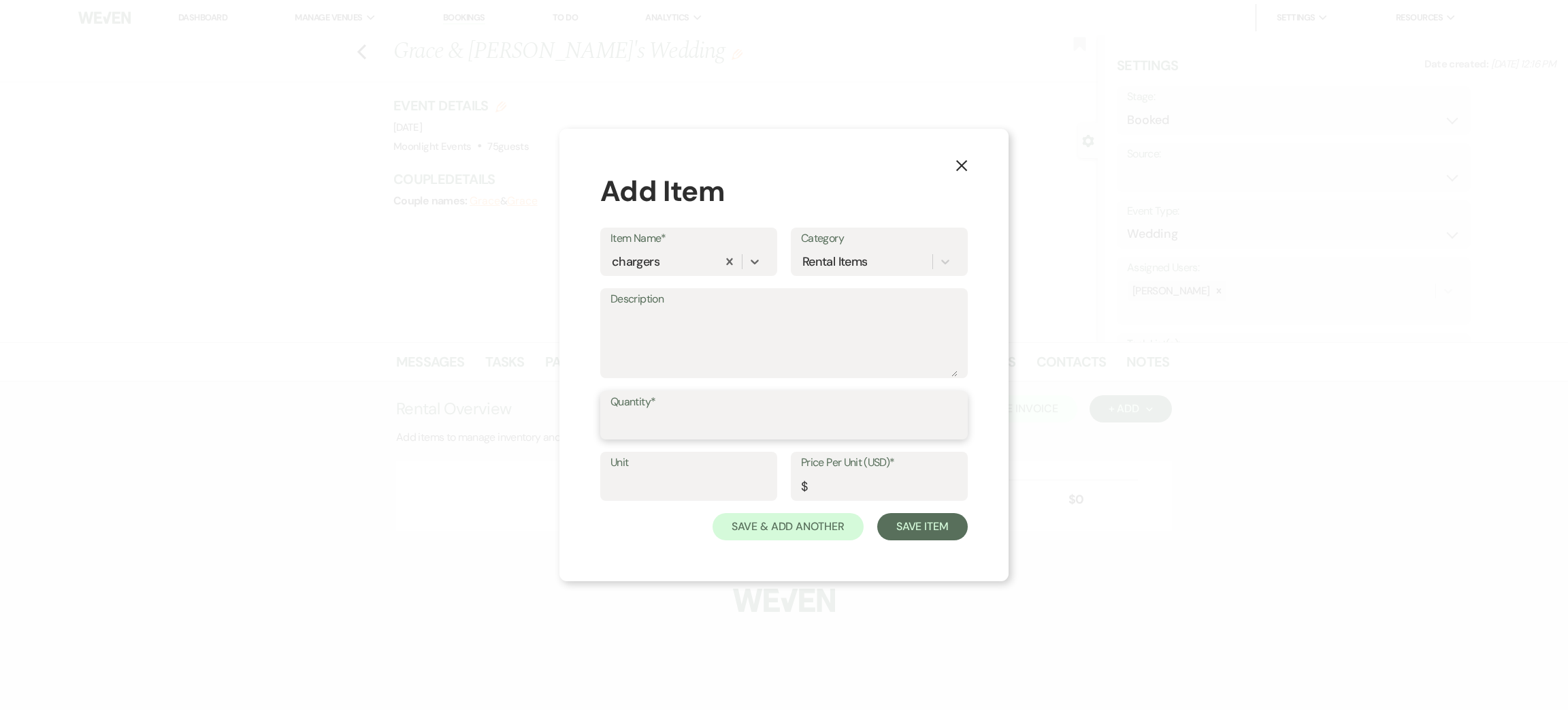
click at [668, 428] on input "Quantity*" at bounding box center [784, 425] width 347 height 27
type input "160"
click at [850, 489] on input "Price Per Unit (USD)*" at bounding box center [879, 486] width 157 height 27
type input "1"
click at [938, 527] on button "Save Item" at bounding box center [922, 527] width 91 height 27
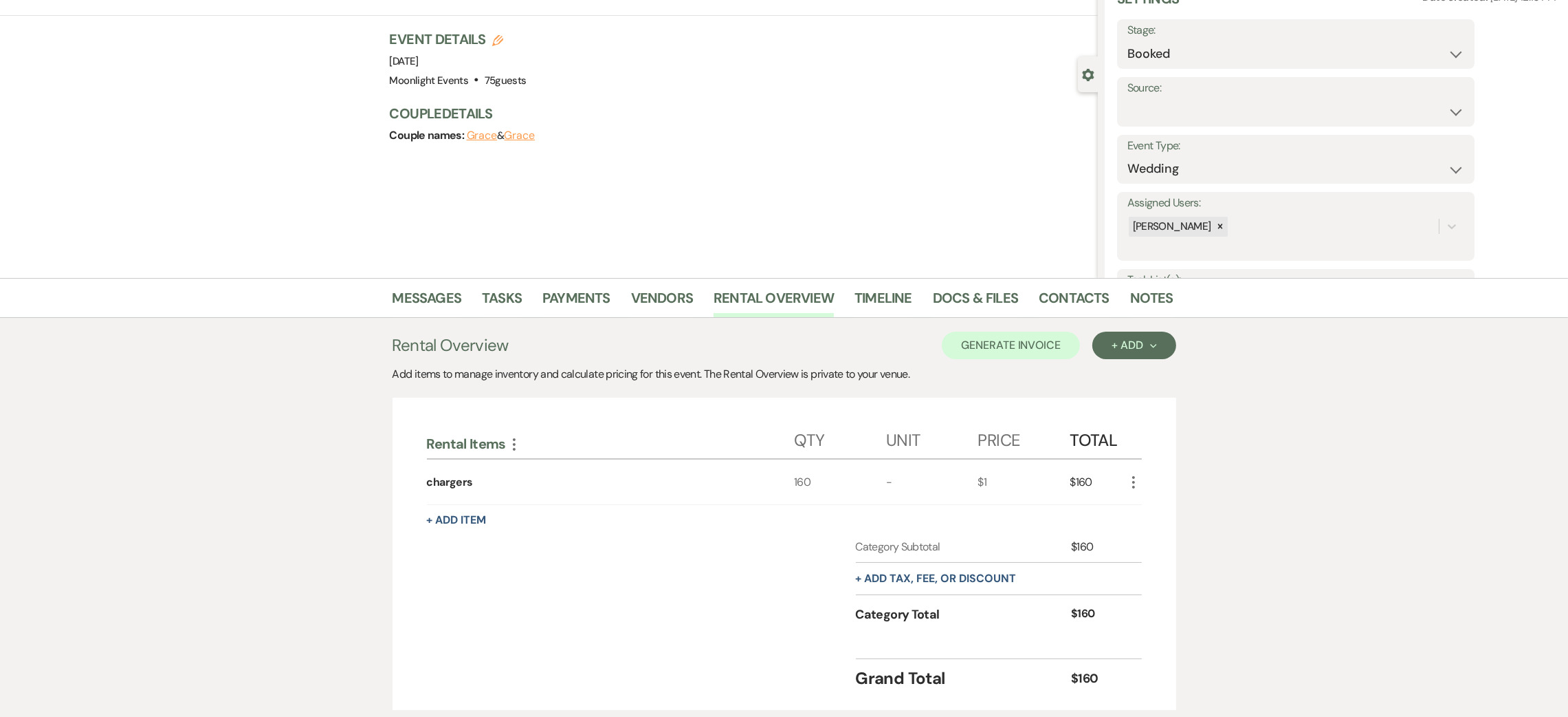
scroll to position [103, 0]
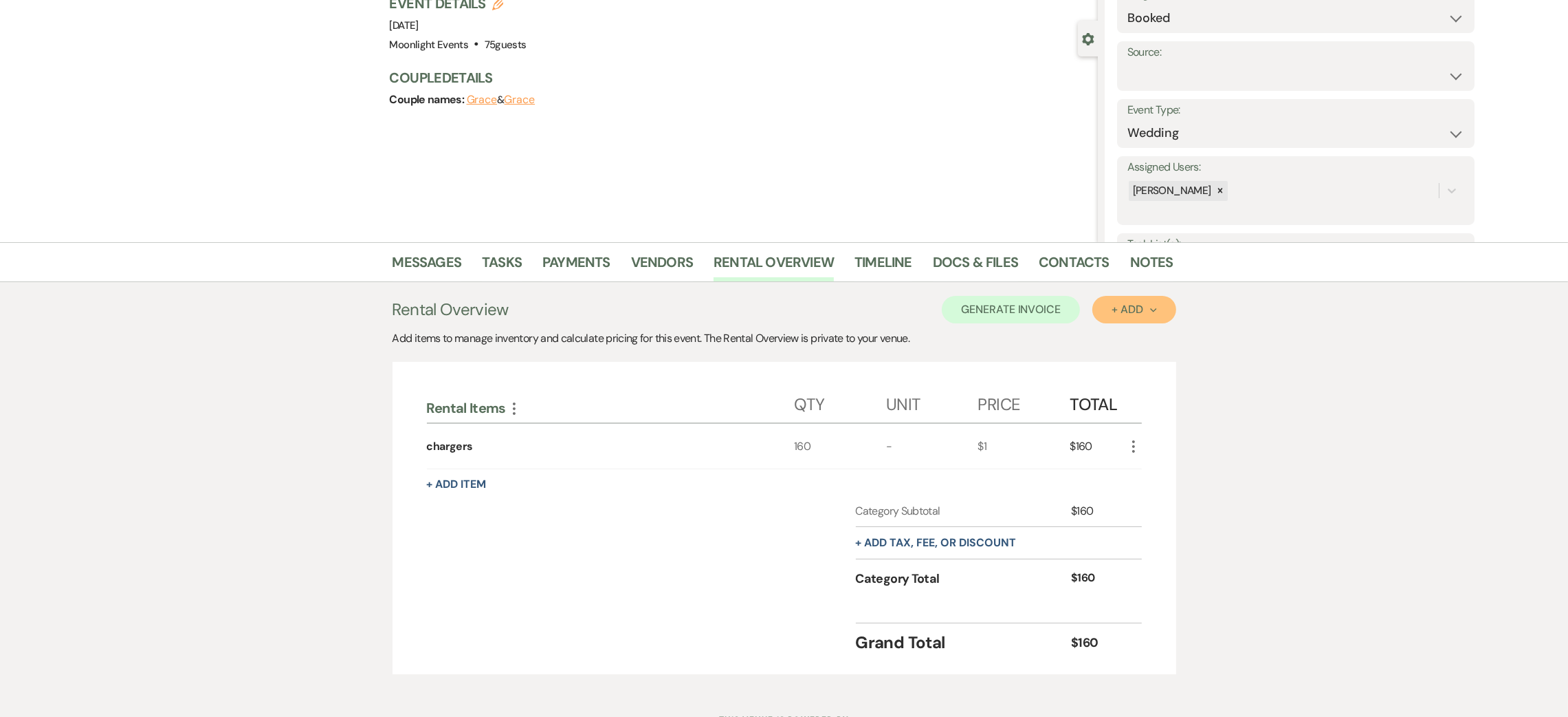
click at [1132, 309] on div "+ Add Next" at bounding box center [1134, 310] width 45 height 11
click at [1140, 346] on button "Item" at bounding box center [1127, 341] width 70 height 21
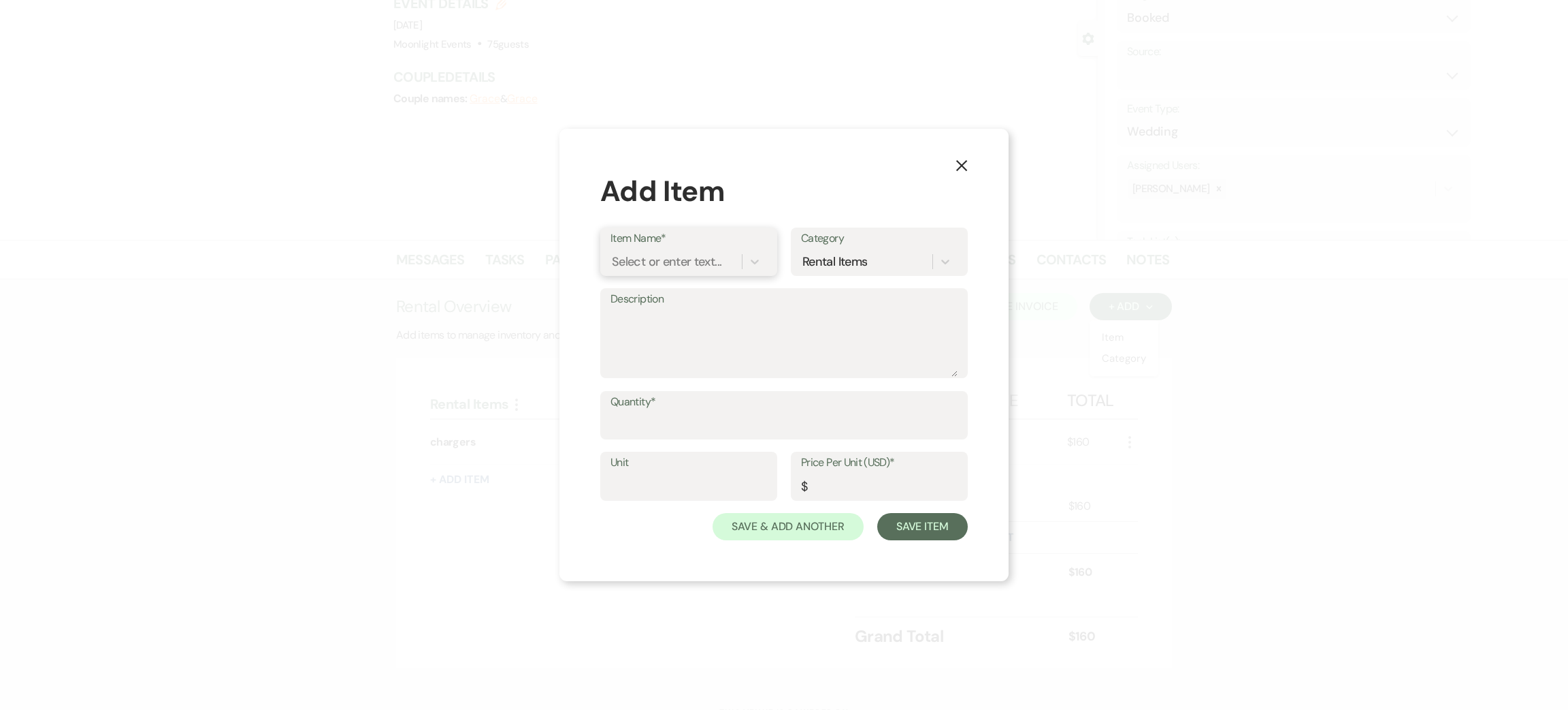
click at [686, 253] on div "Select or enter text..." at bounding box center [667, 262] width 110 height 18
type input "l"
type input "round linen"
click at [700, 294] on div "+ Add "round linen"" at bounding box center [688, 296] width 157 height 27
click at [665, 430] on input "Quantity*" at bounding box center [784, 425] width 347 height 27
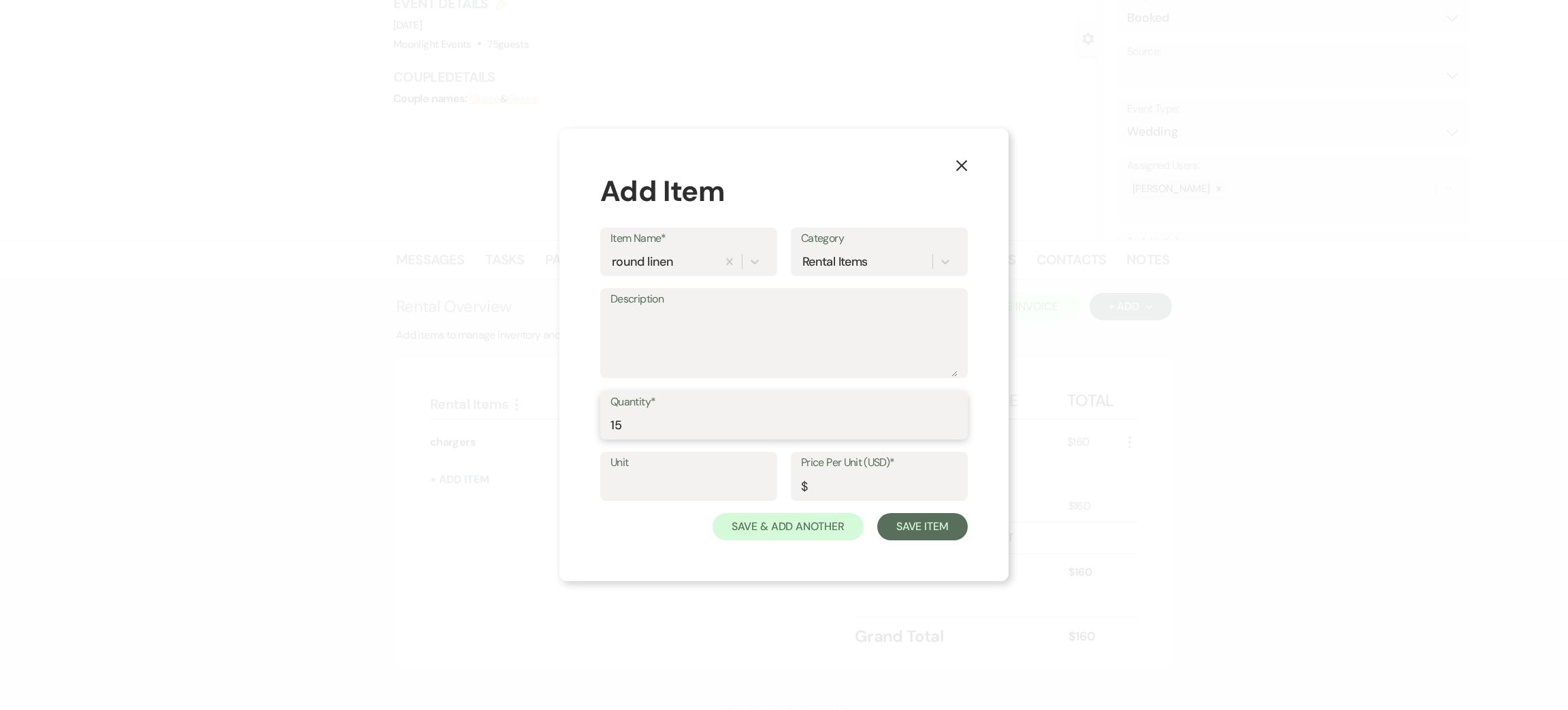
type input "15"
click at [885, 490] on input "Price Per Unit (USD)*" at bounding box center [879, 486] width 157 height 27
click at [835, 482] on input "Price Per Unit (USD)*" at bounding box center [879, 486] width 156 height 27
type input "18"
click at [925, 526] on button "Save Item" at bounding box center [922, 527] width 91 height 27
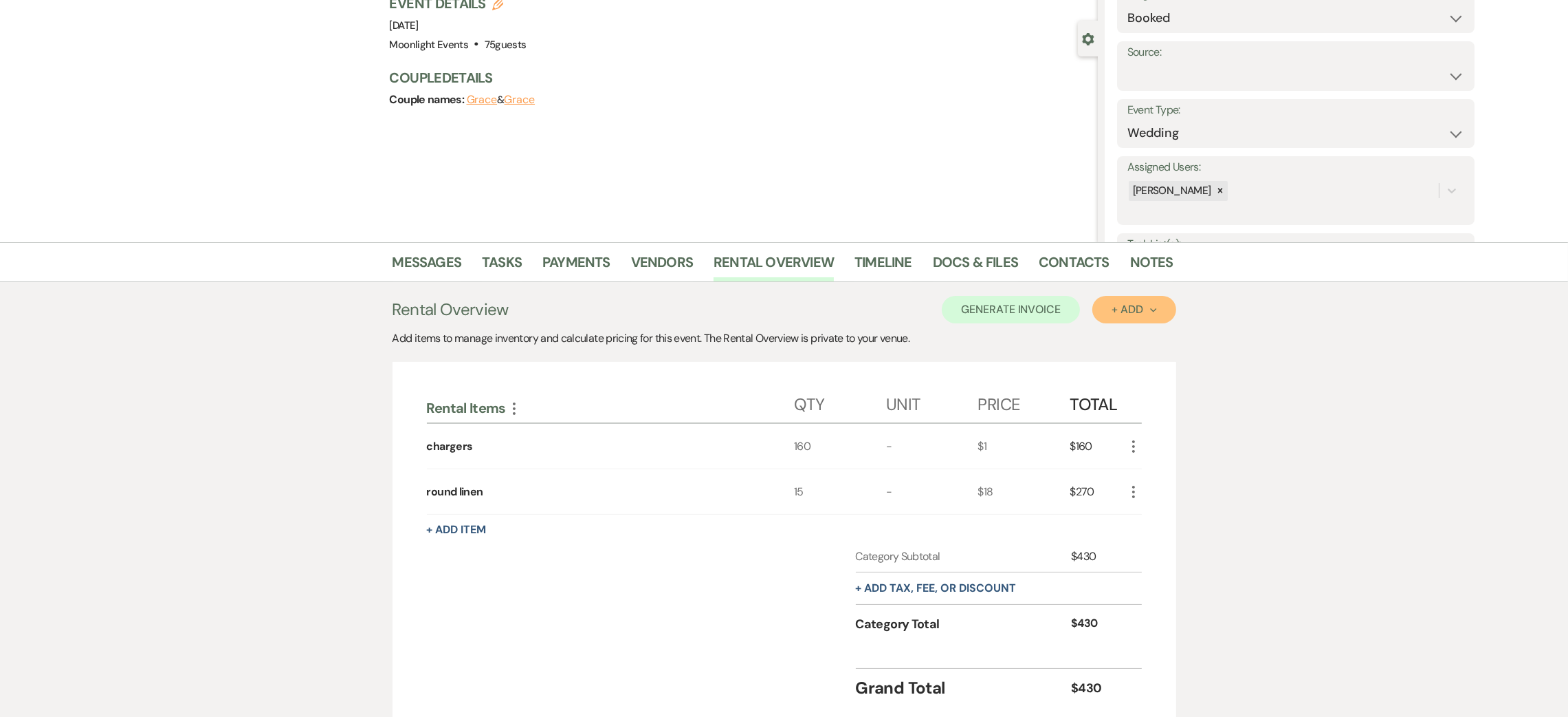
click at [1112, 320] on button "+ Add Next" at bounding box center [1134, 310] width 83 height 28
click at [1113, 340] on button "Item" at bounding box center [1127, 341] width 70 height 21
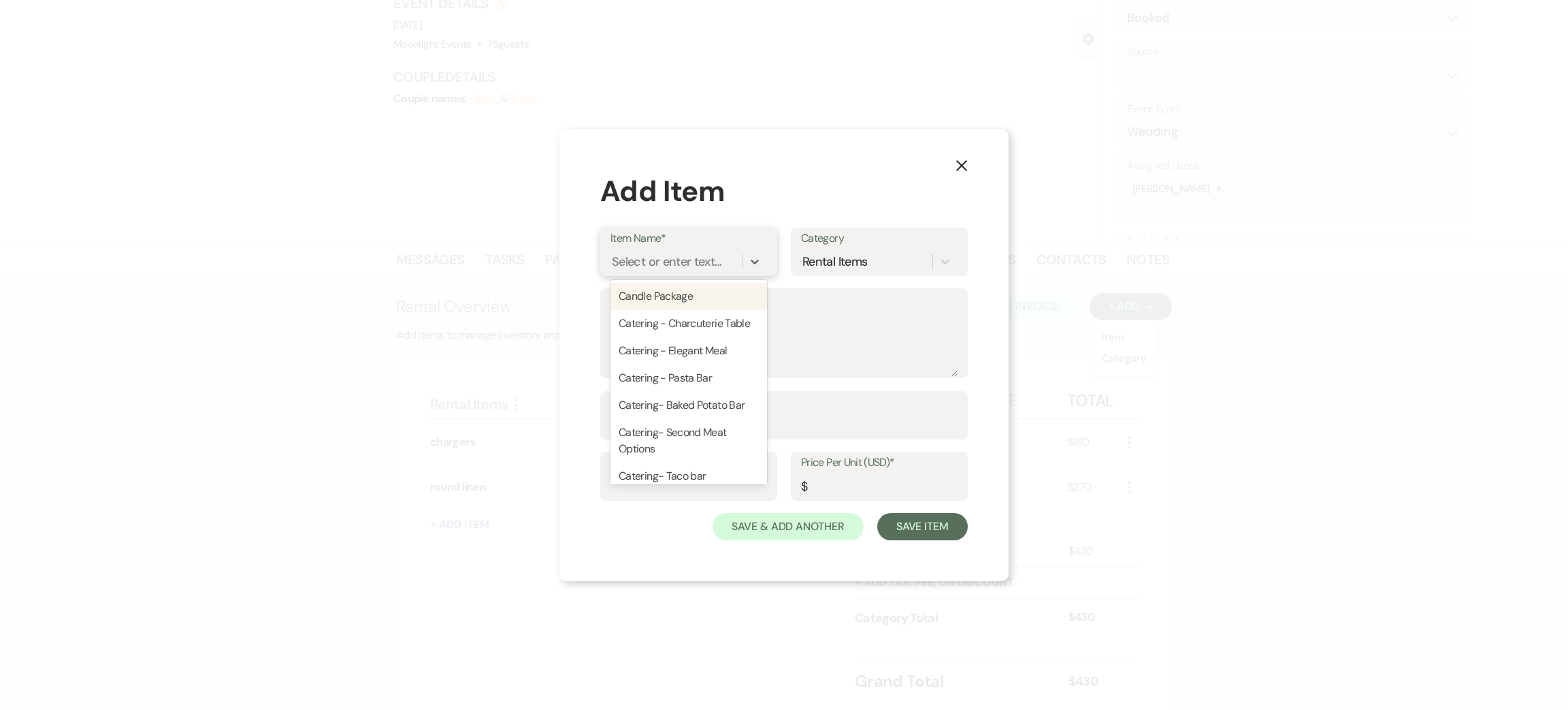
click at [652, 257] on div "Select or enter text..." at bounding box center [667, 262] width 110 height 18
type input "rec linen"
click at [665, 290] on div "+ Add "rec linen"" at bounding box center [688, 296] width 157 height 27
click at [656, 429] on input "Quantity*" at bounding box center [784, 425] width 347 height 27
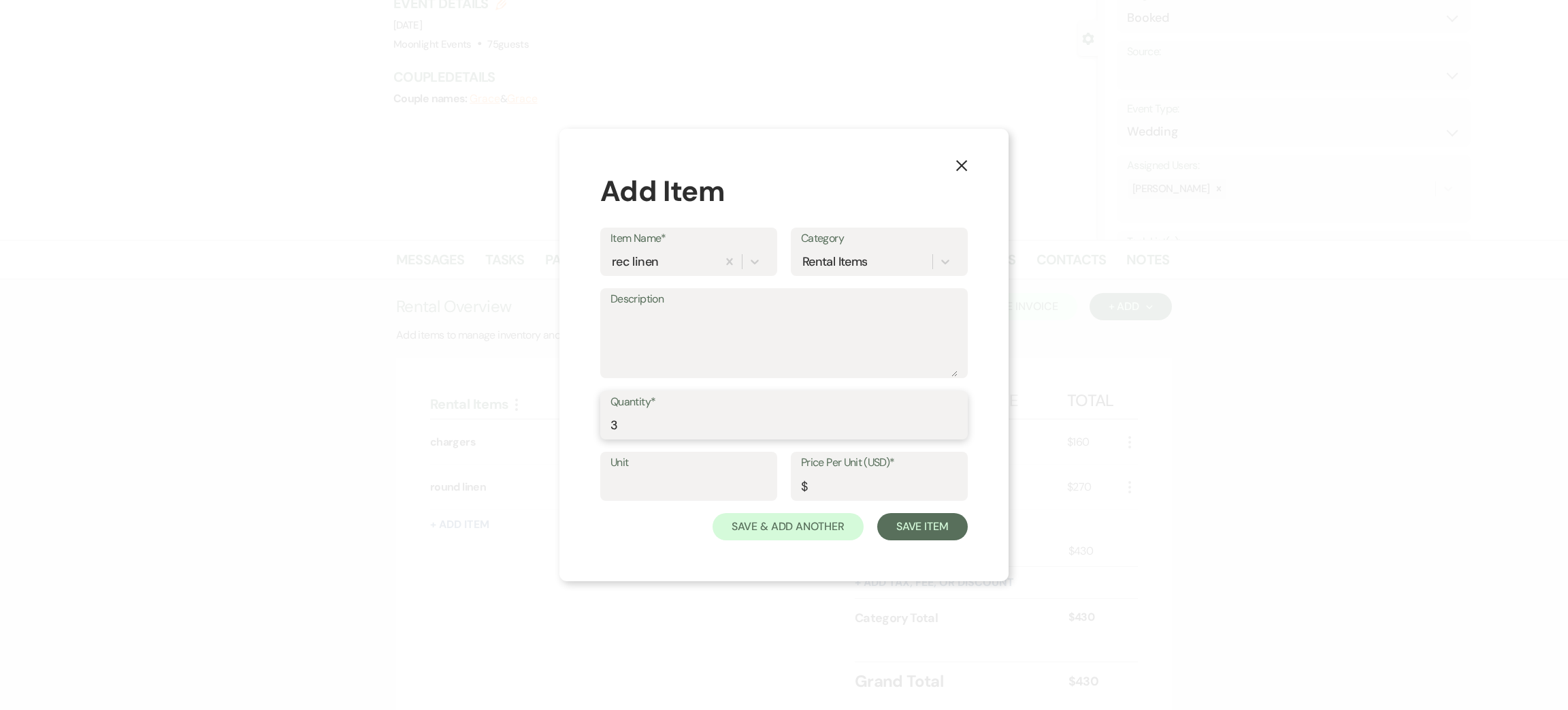
type input "3"
click at [820, 484] on input "Price Per Unit (USD)*" at bounding box center [879, 486] width 157 height 27
type input "25"
click at [908, 520] on button "Save Item" at bounding box center [922, 527] width 91 height 27
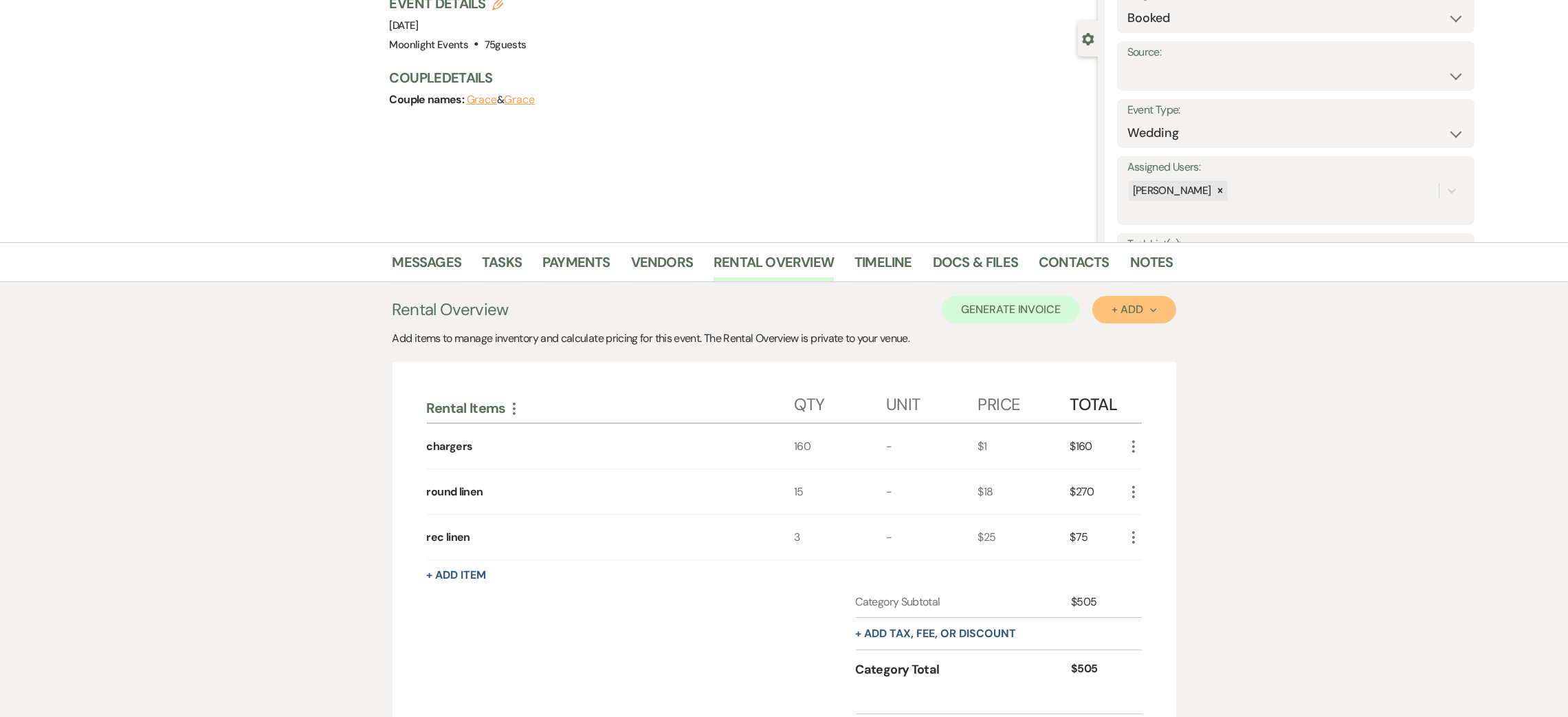
click at [1136, 300] on button "+ Add Next" at bounding box center [1134, 310] width 83 height 28
click at [1105, 344] on button "Item" at bounding box center [1127, 341] width 70 height 21
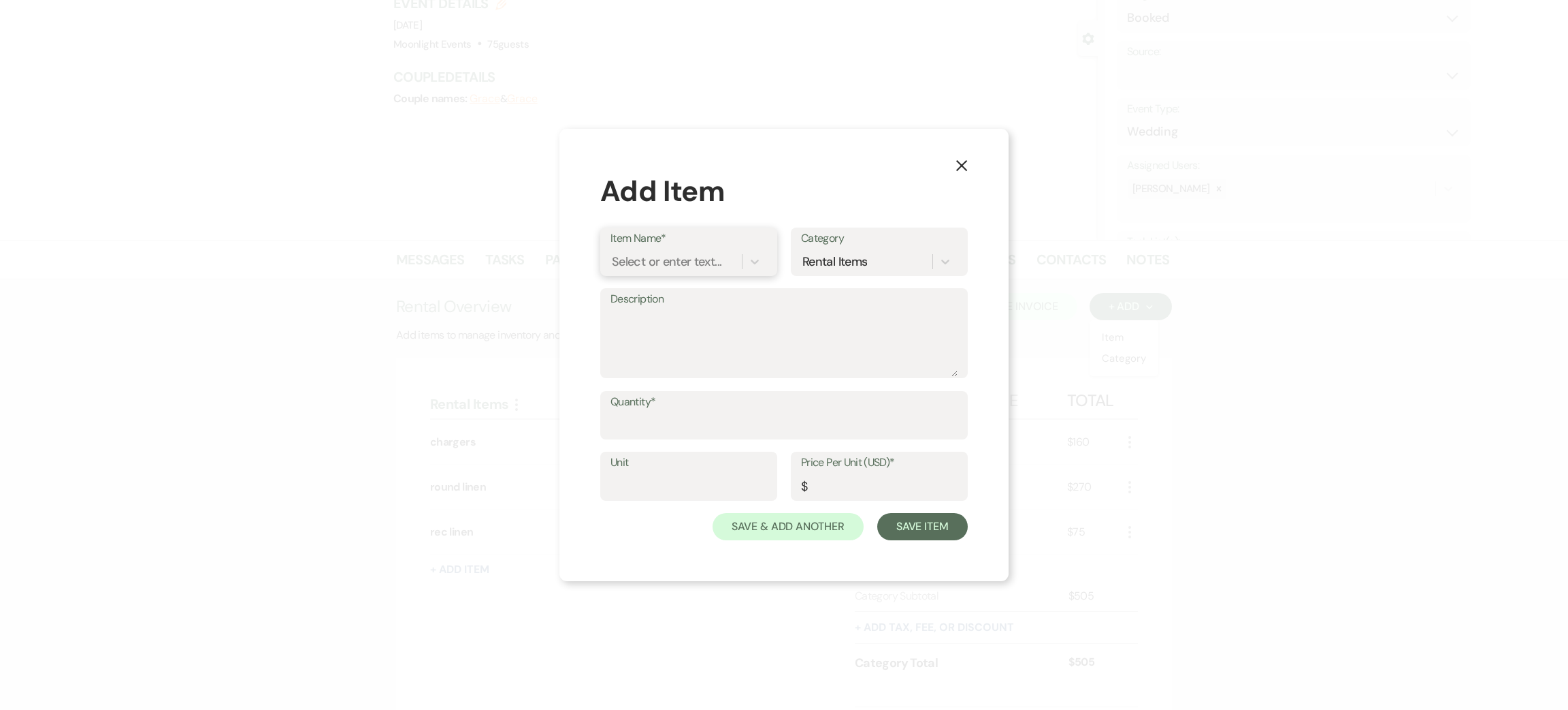
click at [701, 252] on div "Select or enter text..." at bounding box center [667, 262] width 110 height 18
type input "bar cups"
click at [703, 290] on div "+ Add "bar cups"" at bounding box center [688, 296] width 157 height 27
click at [695, 431] on input "Quantity*" at bounding box center [784, 425] width 347 height 27
type input "76"
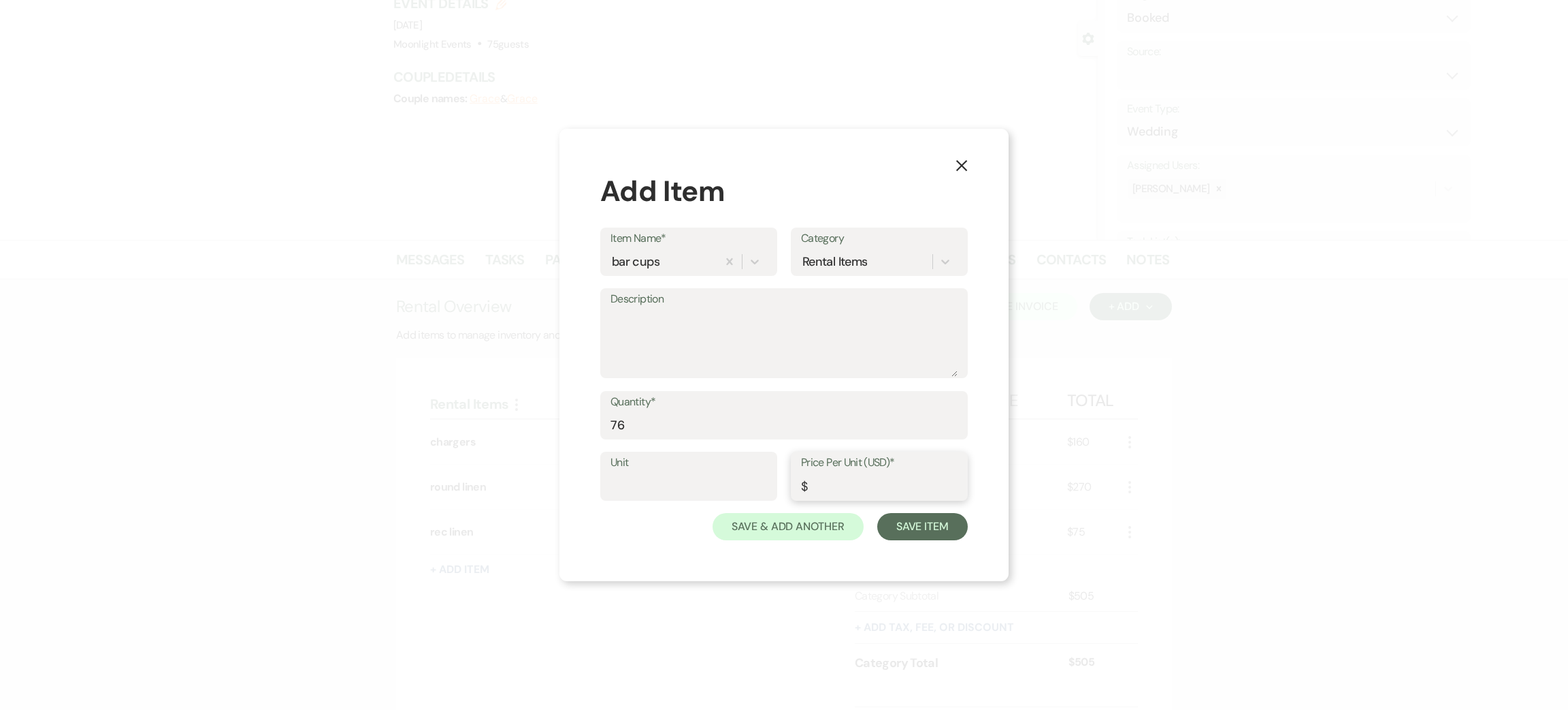
click at [828, 478] on input "Price Per Unit (USD)*" at bounding box center [879, 486] width 157 height 27
type input ".75"
click at [911, 514] on button "Save Item" at bounding box center [922, 527] width 91 height 27
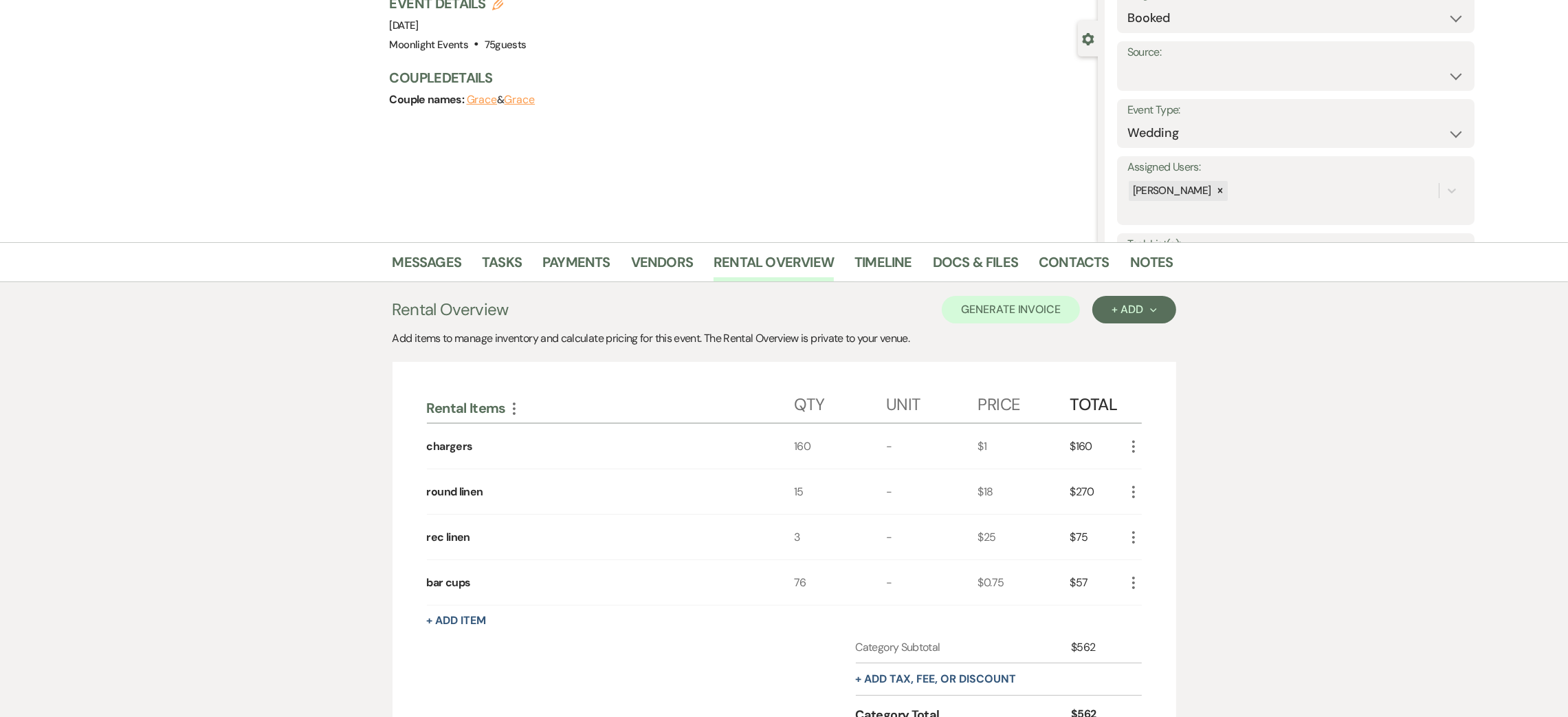
click at [1125, 580] on icon "More" at bounding box center [1133, 582] width 16 height 16
click at [1138, 602] on button "Pencil Edit" at bounding box center [1161, 609] width 72 height 22
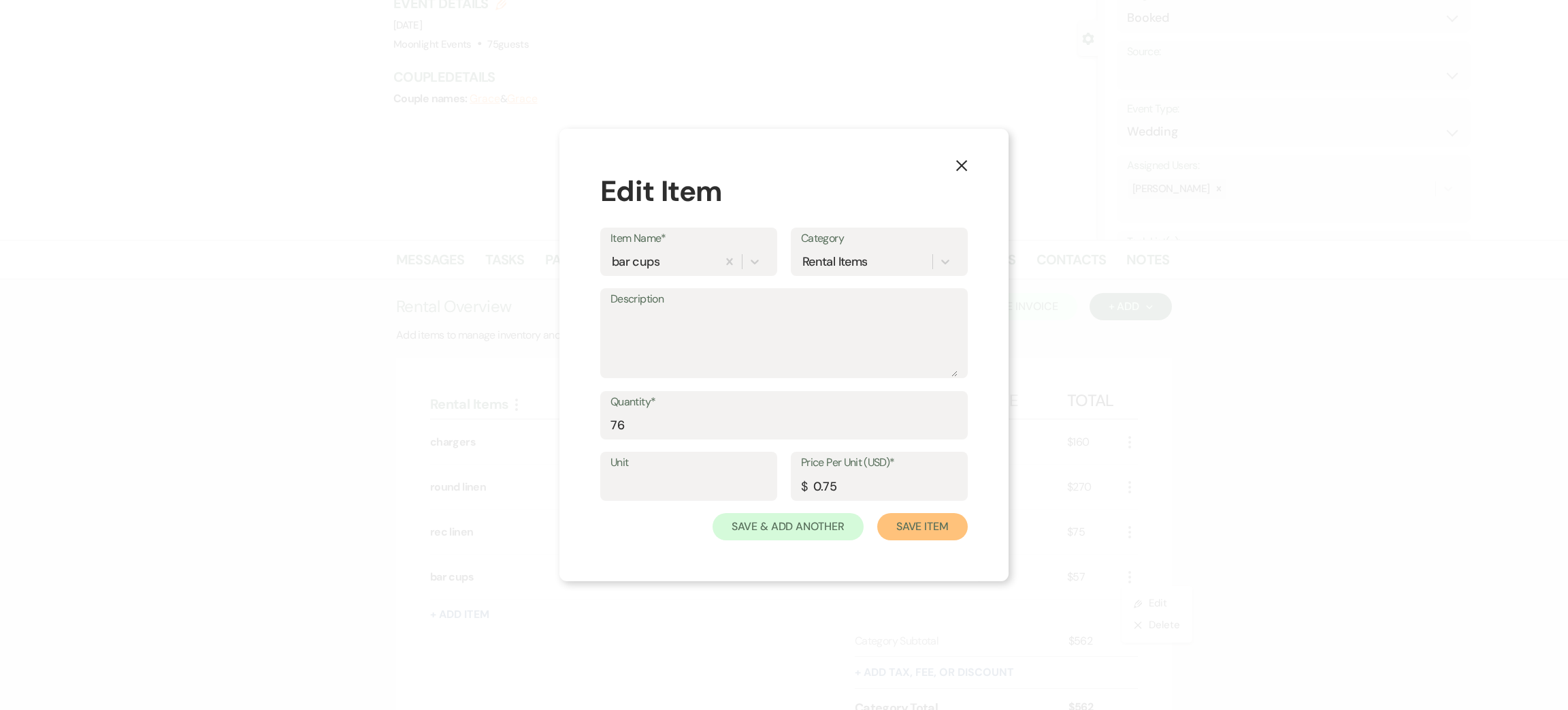
click at [926, 531] on button "Save Item" at bounding box center [922, 527] width 91 height 27
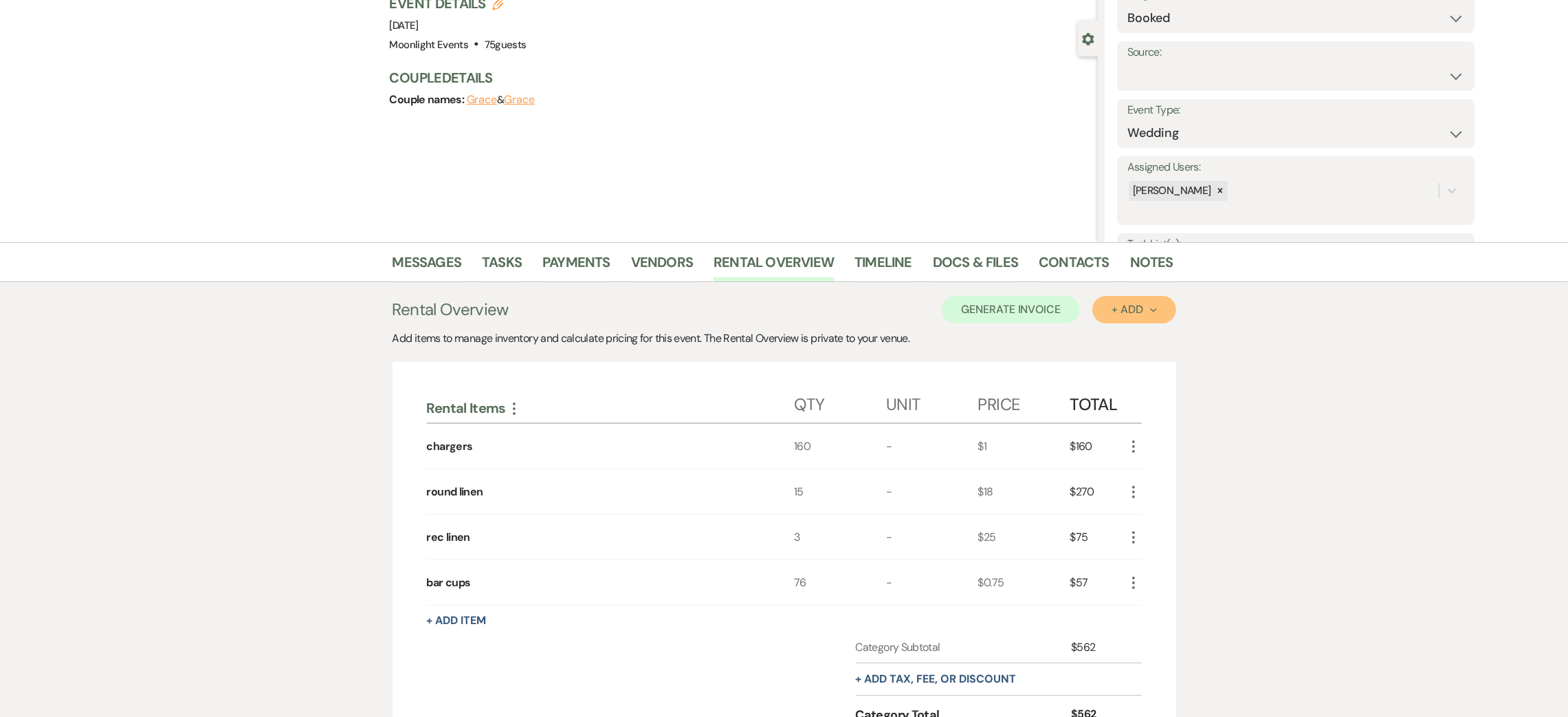
click at [1137, 308] on div "+ Add Next" at bounding box center [1134, 310] width 45 height 11
click at [1106, 336] on button "Item" at bounding box center [1127, 341] width 70 height 21
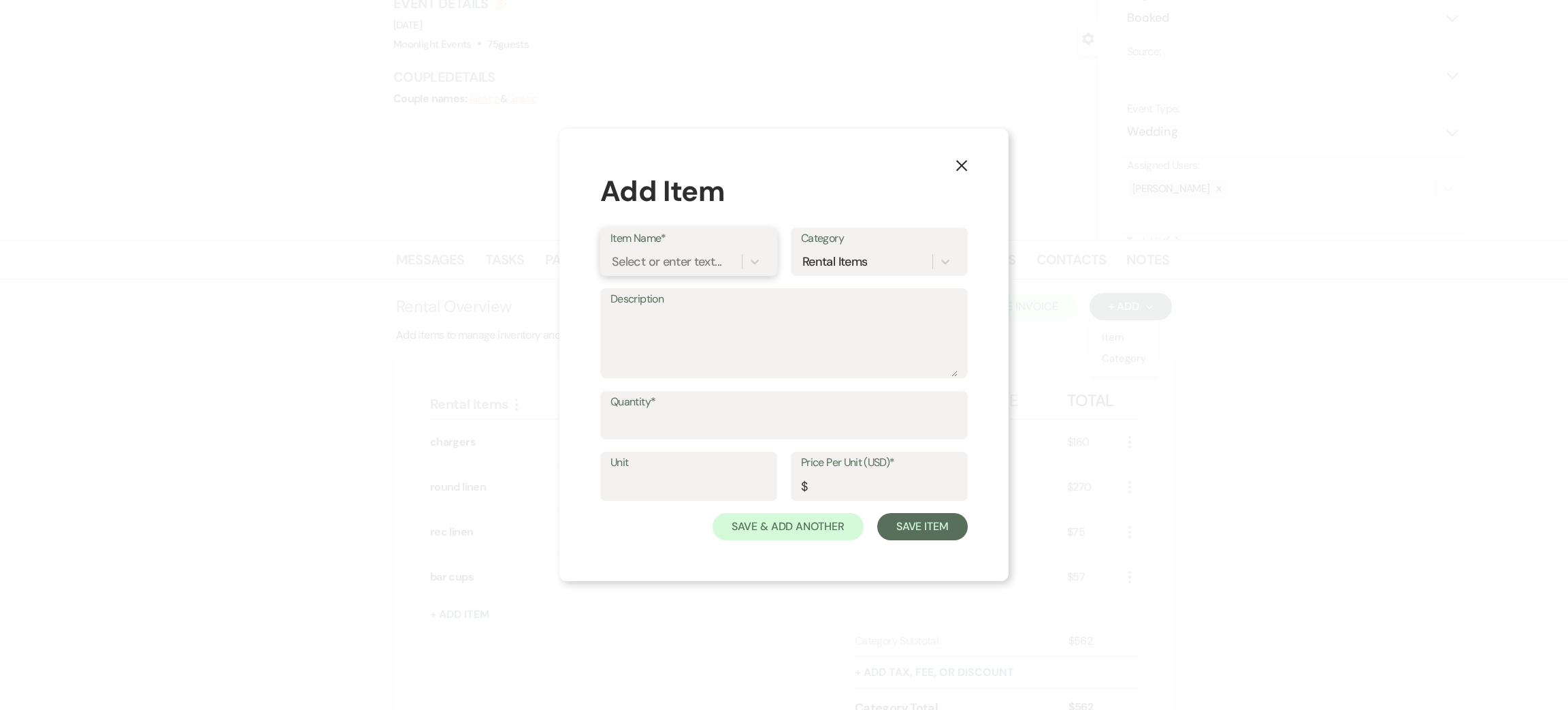
click at [690, 260] on div "Select or enter text..." at bounding box center [667, 262] width 110 height 18
type input "runners"
click at [679, 290] on div "+ Add "runners"" at bounding box center [688, 296] width 157 height 27
click at [676, 427] on input "Quantity*" at bounding box center [784, 425] width 347 height 27
type input "20"
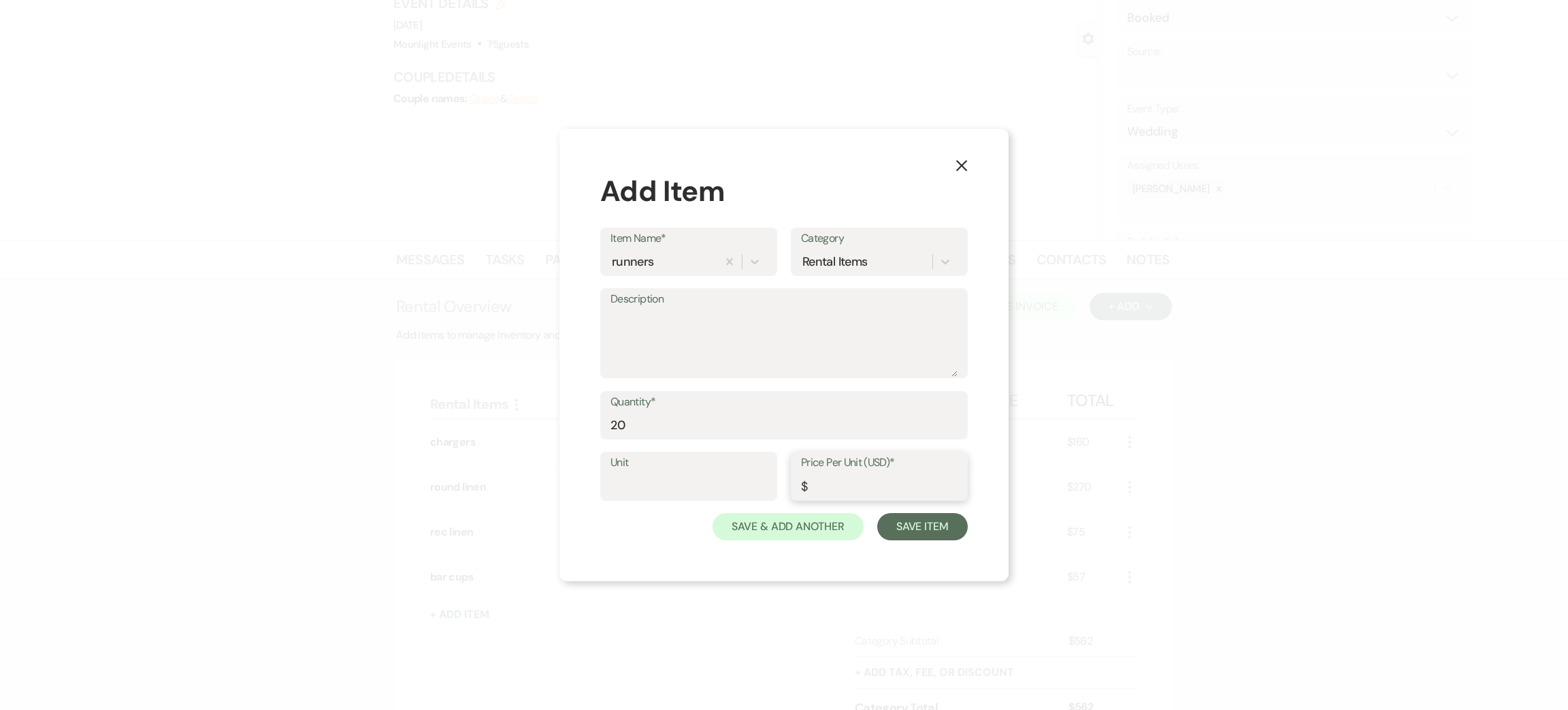
click at [863, 485] on input "Price Per Unit (USD)*" at bounding box center [879, 486] width 157 height 27
type input "10"
click at [922, 527] on button "Save Item" at bounding box center [922, 527] width 91 height 27
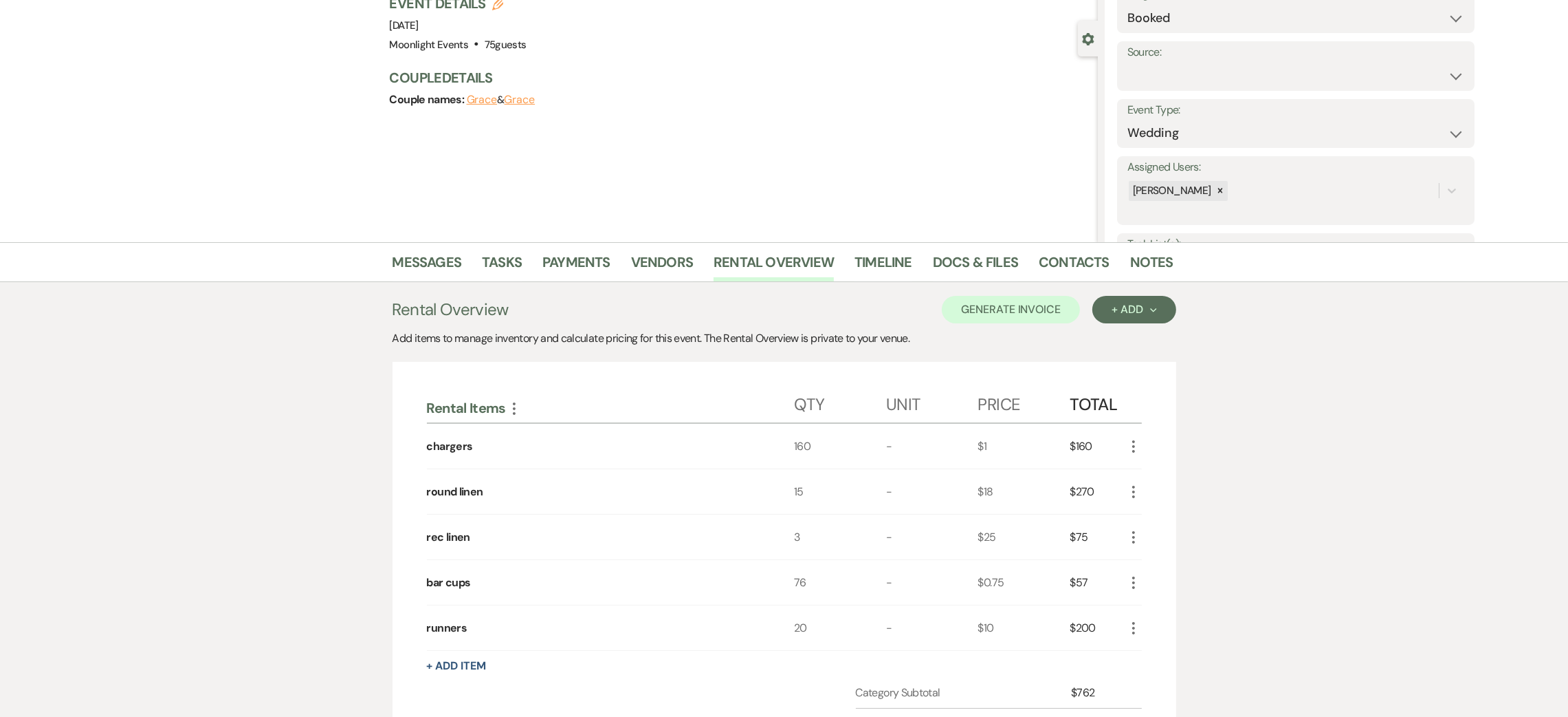
scroll to position [207, 0]
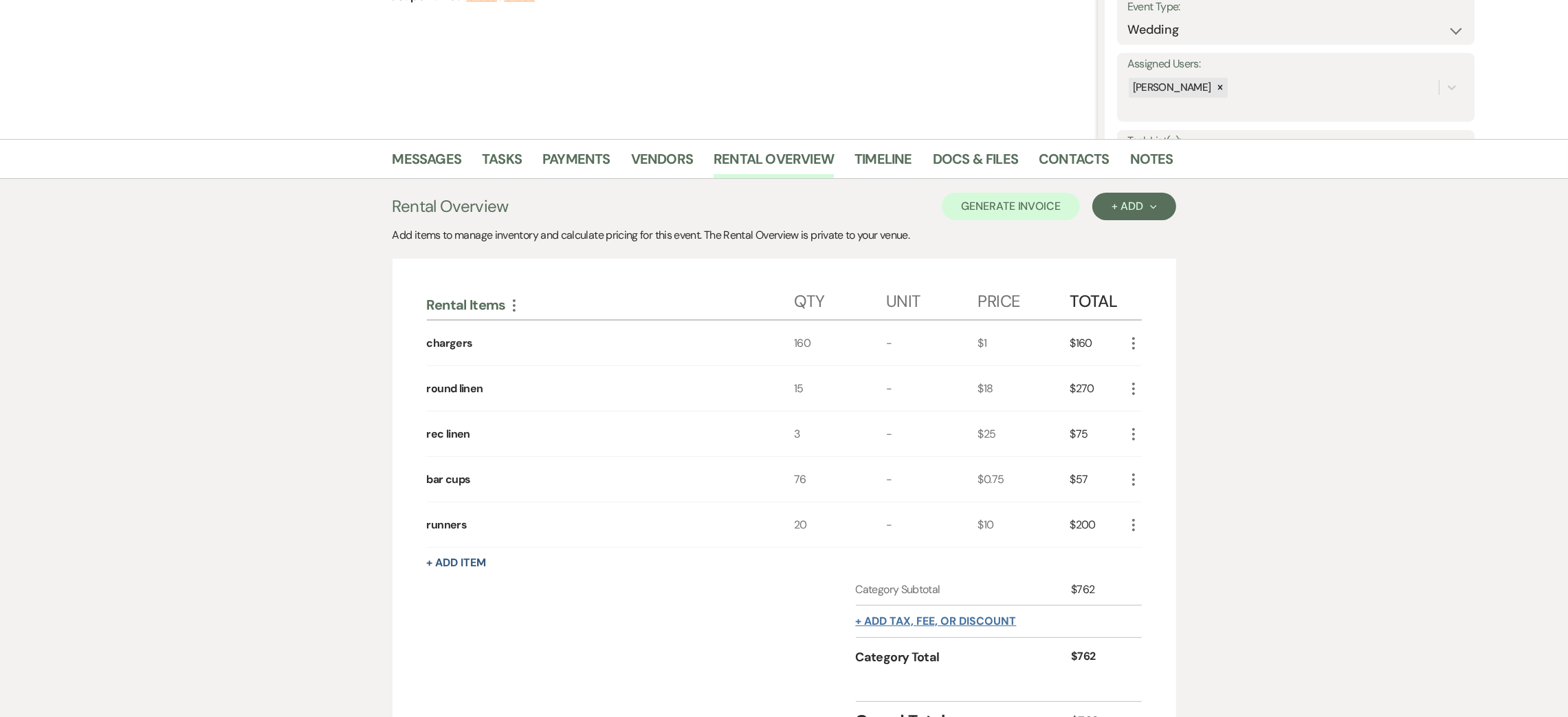
click at [934, 621] on button "+ Add tax, fee, or discount" at bounding box center [936, 621] width 161 height 11
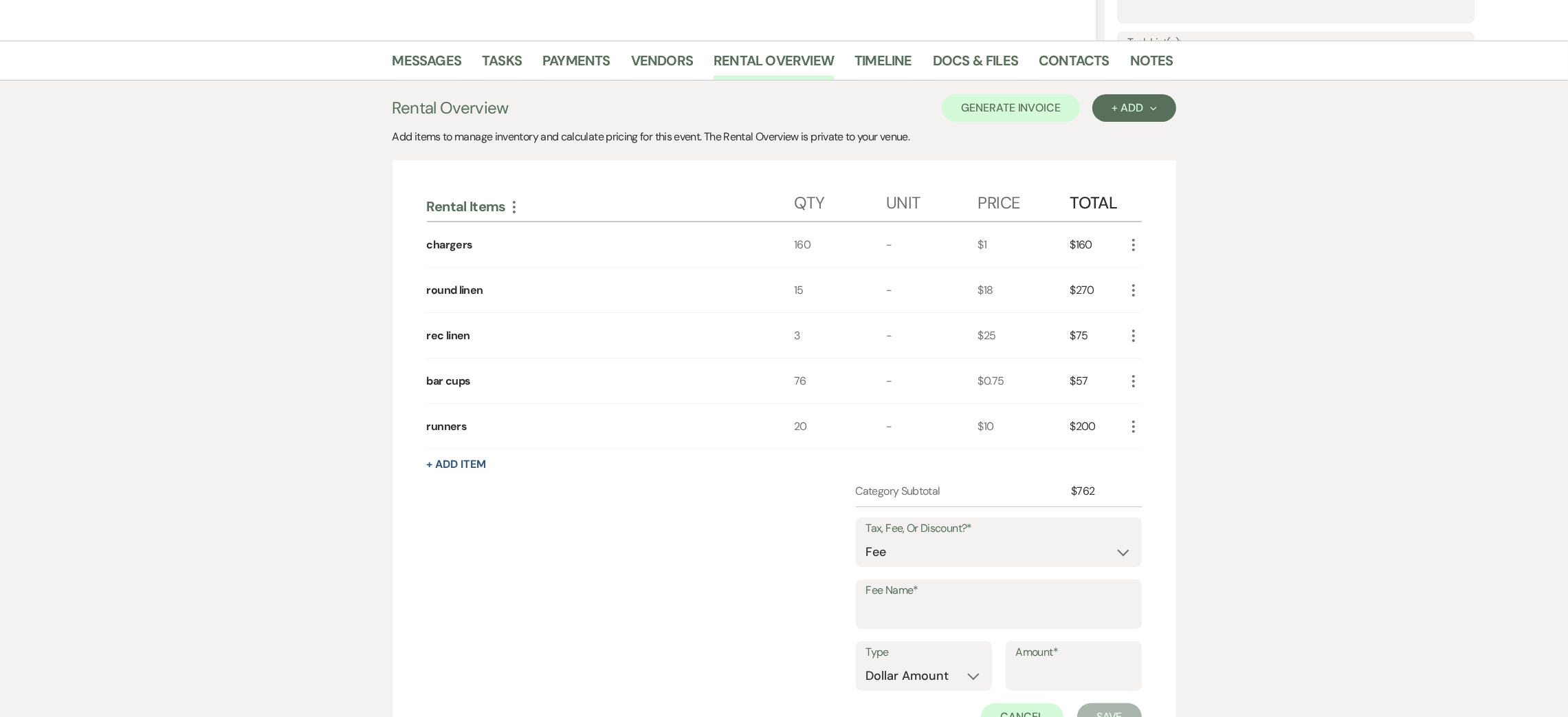
scroll to position [412, 0]
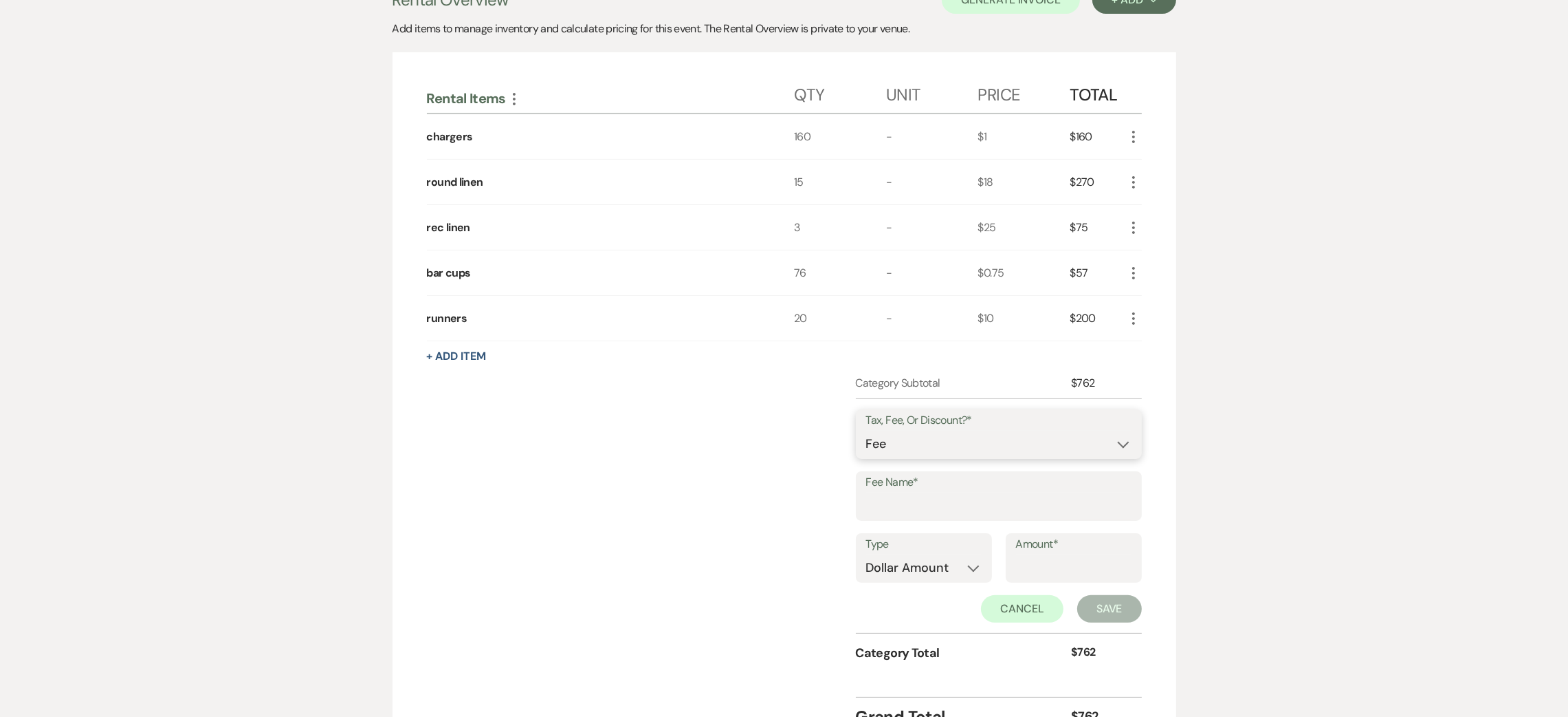
click at [902, 451] on select "Fee Discount Tax" at bounding box center [999, 444] width 265 height 27
select select "3"
click at [866, 432] on select "Fee Discount Tax" at bounding box center [999, 444] width 265 height 27
click at [909, 511] on input "Fee Name*" at bounding box center [999, 506] width 265 height 27
type input "tax"
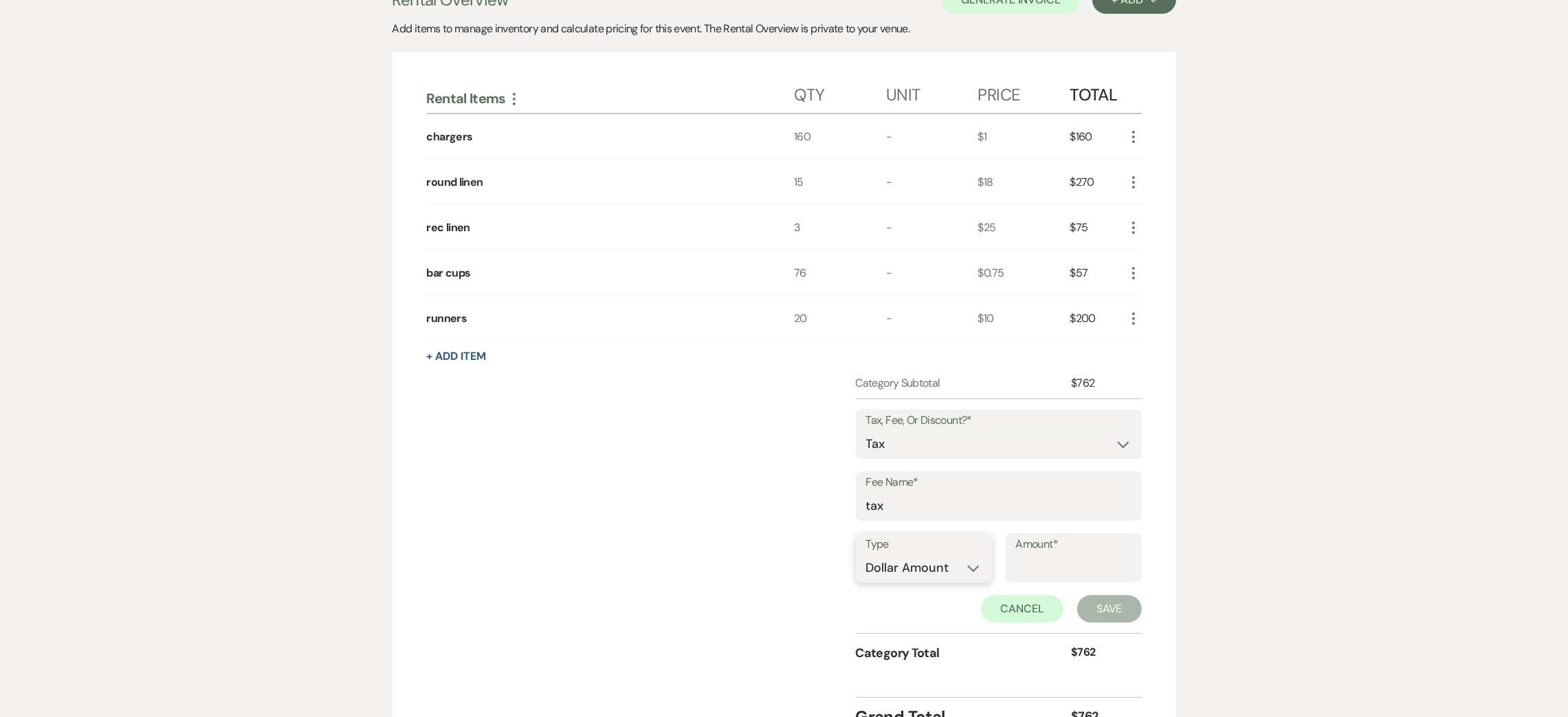
click at [946, 567] on select "Dollar Amount Percentage" at bounding box center [924, 568] width 116 height 27
select select "false"
click at [866, 556] on select "Dollar Amount Percentage" at bounding box center [924, 568] width 116 height 27
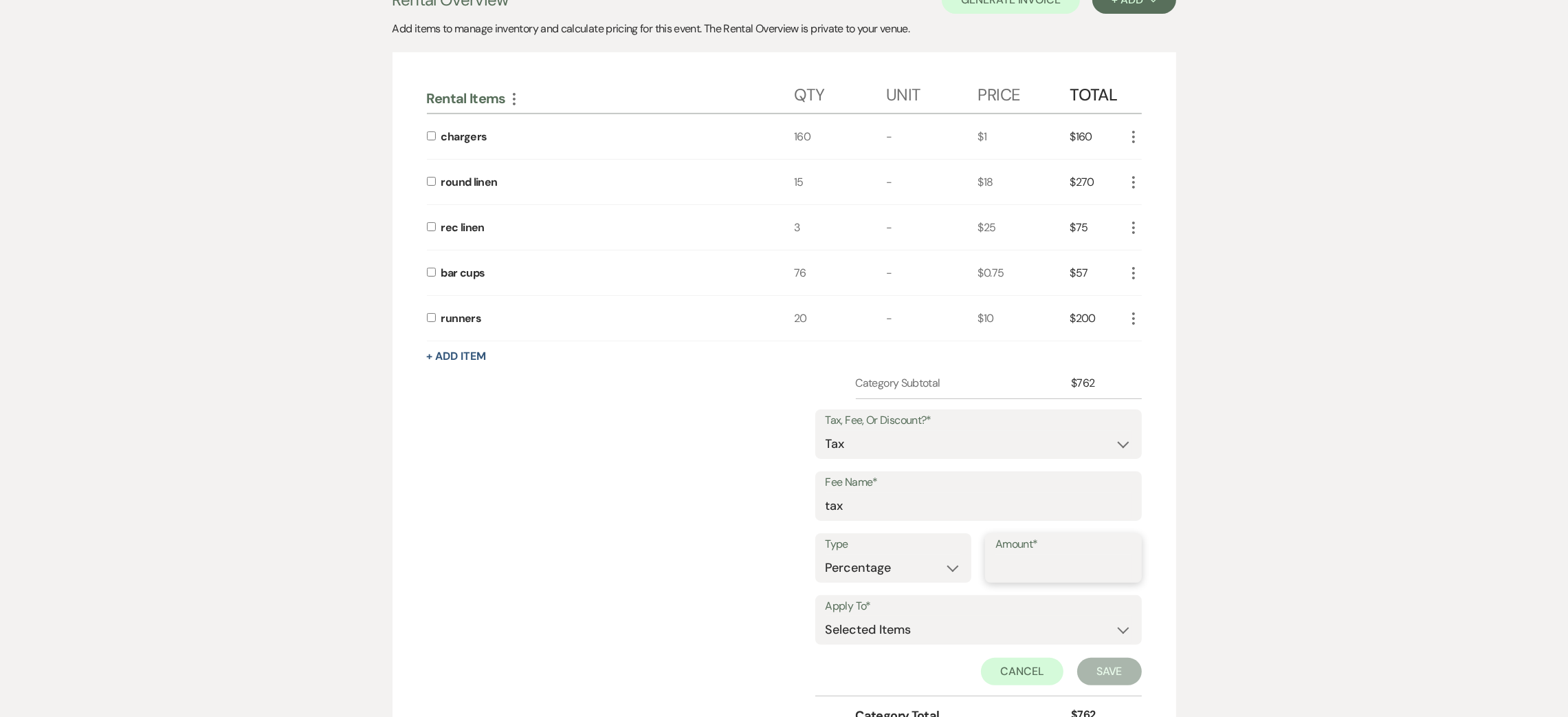
click at [1012, 561] on input "Amount*" at bounding box center [1064, 568] width 136 height 27
type input "8.7"
click at [954, 634] on select "Selected Items Category Subtotal (before all Taxes/Fees/Discounts) Category Tot…" at bounding box center [978, 629] width 306 height 28
select select "1"
click at [826, 618] on select "Selected Items Category Subtotal (before all Taxes/Fees/Discounts) Category Tot…" at bounding box center [978, 629] width 306 height 28
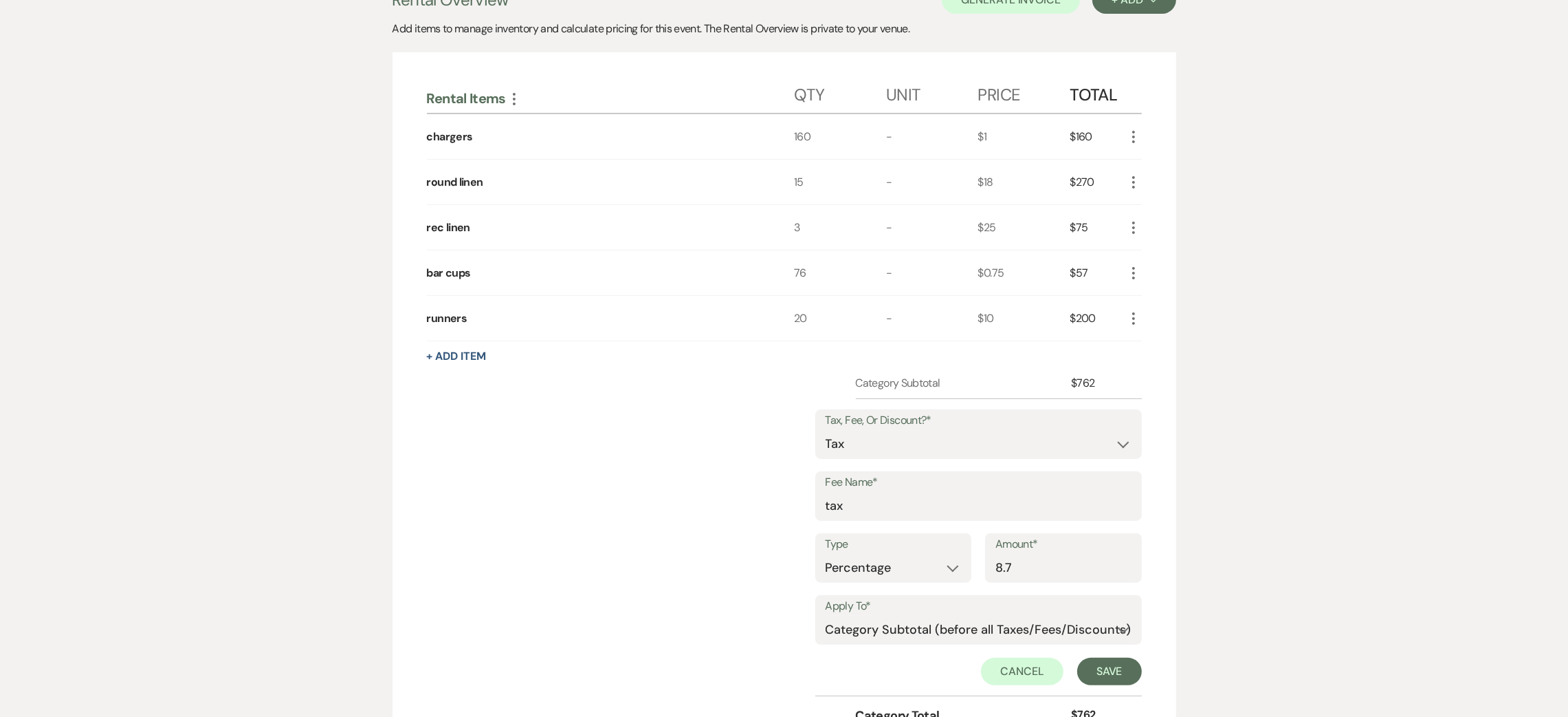
click at [1104, 657] on div "Apply To* Selected Items Category Subtotal (before all Taxes/Fees/Discounts) Ca…" at bounding box center [978, 626] width 326 height 62
click at [1107, 675] on button "Save" at bounding box center [1109, 671] width 65 height 28
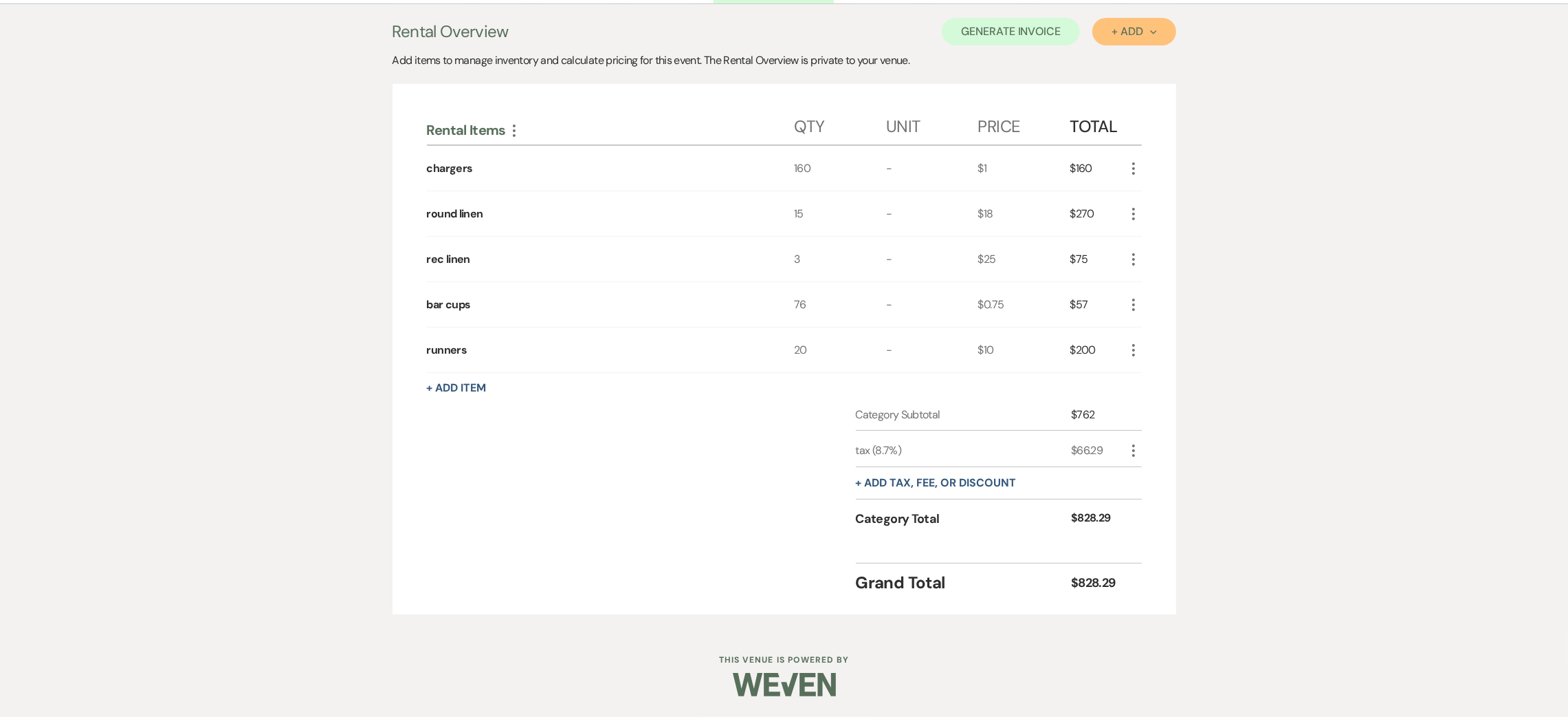
click at [1107, 31] on button "+ Add Next" at bounding box center [1134, 31] width 83 height 28
click at [1108, 58] on button "Item" at bounding box center [1127, 63] width 70 height 21
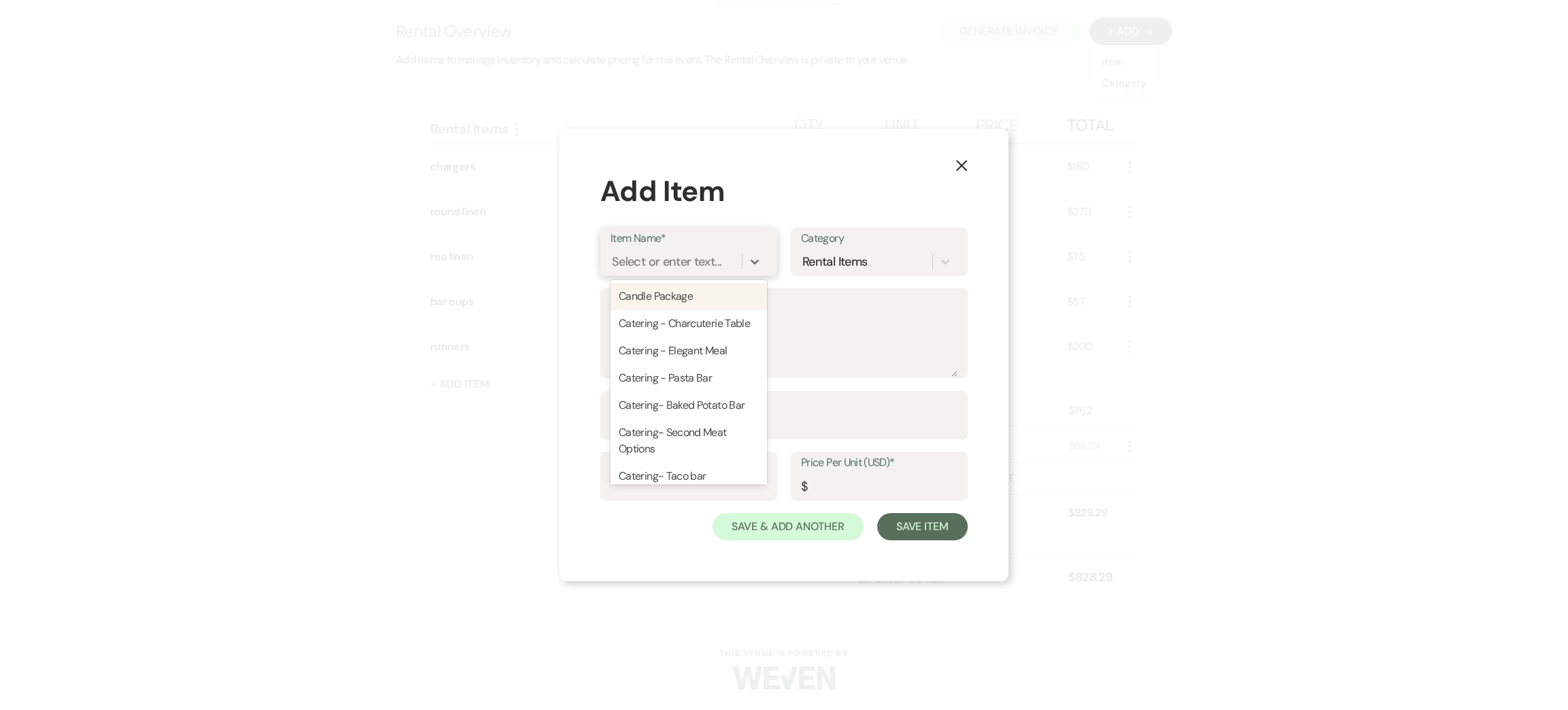
click at [703, 260] on div "Select or enter text..." at bounding box center [667, 262] width 110 height 18
type input "mckenzie"
click at [708, 290] on div "+ Add "mckenzie"" at bounding box center [688, 296] width 157 height 27
click at [720, 421] on input "Quantity*" at bounding box center [784, 425] width 347 height 27
type input "3"
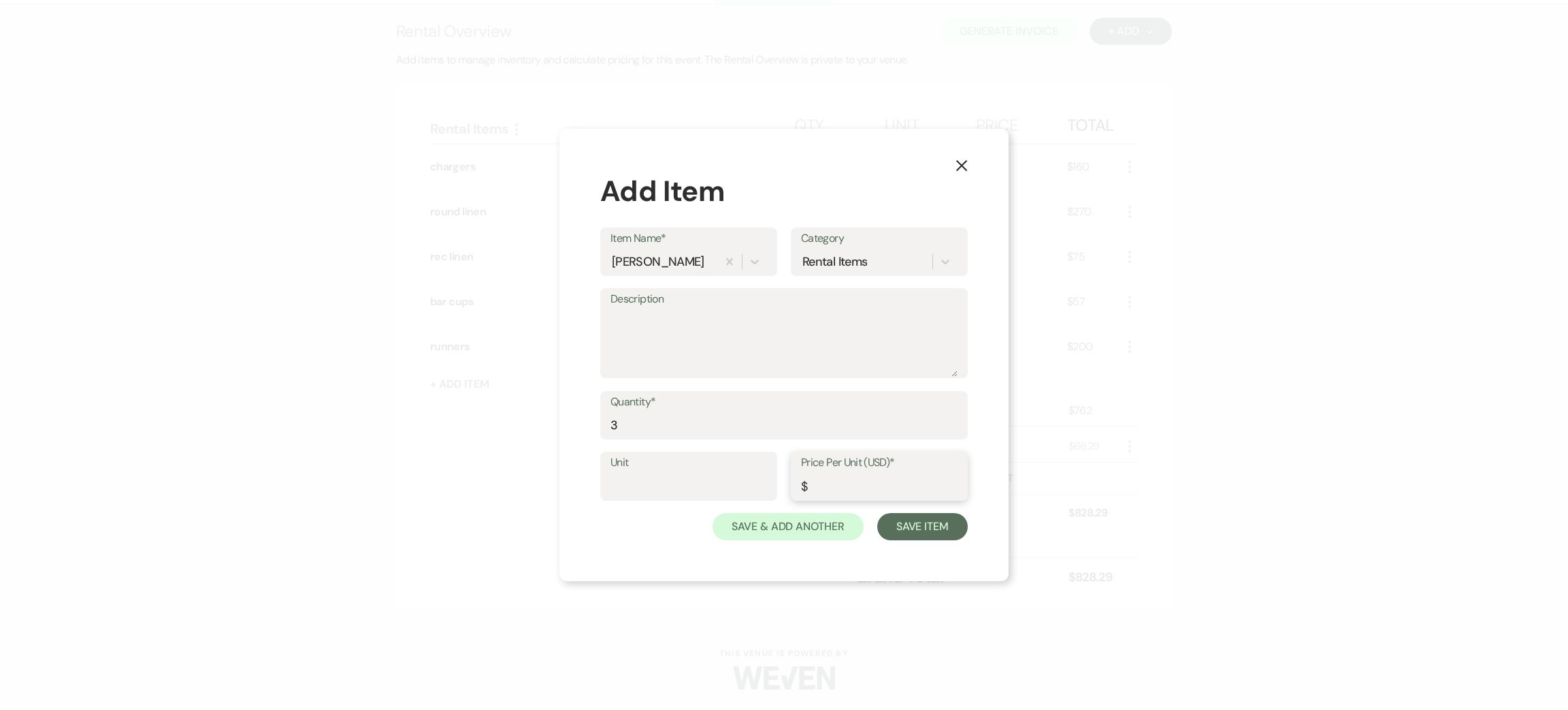
click at [835, 485] on input "Price Per Unit (USD)*" at bounding box center [879, 486] width 157 height 27
type input "18"
click at [899, 519] on button "Save Item" at bounding box center [922, 527] width 91 height 27
